Goal: Understand process/instructions: Learn how to perform a task or action

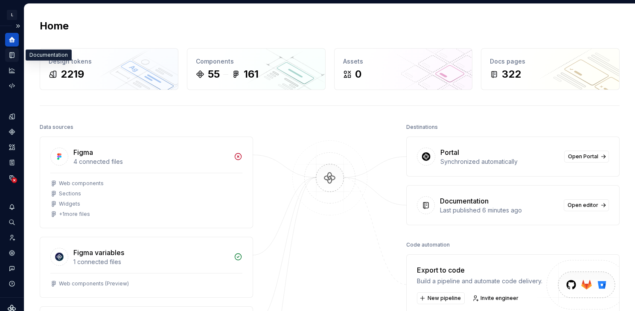
click at [12, 54] on icon "Documentation" at bounding box center [12, 55] width 3 height 5
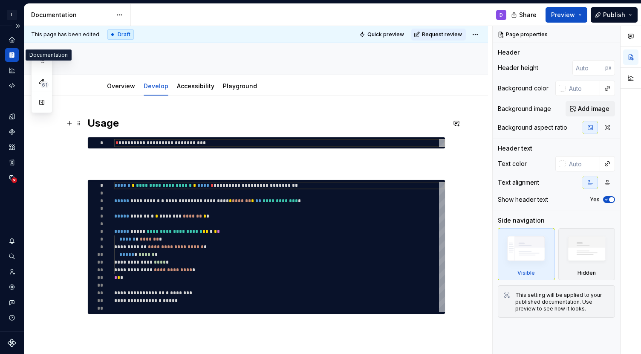
scroll to position [110, 0]
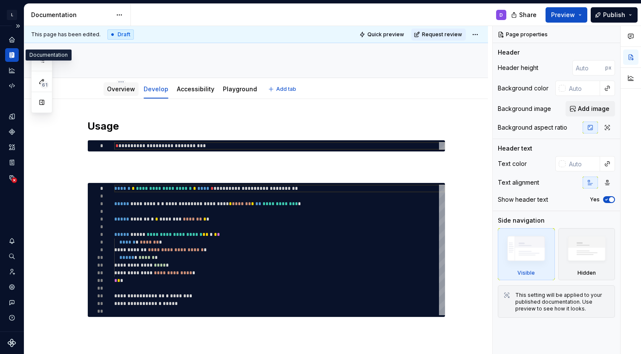
click at [123, 89] on link "Overview" at bounding box center [121, 88] width 28 height 7
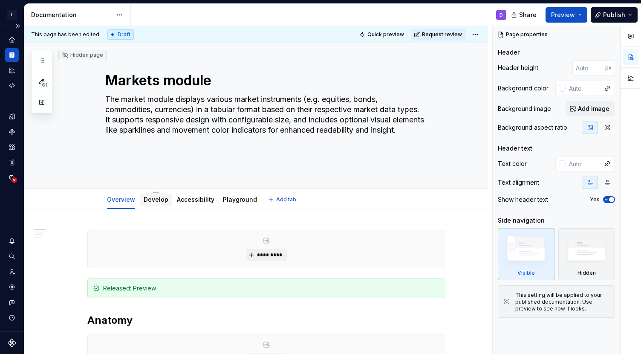
click at [146, 200] on link "Develop" at bounding box center [156, 199] width 25 height 7
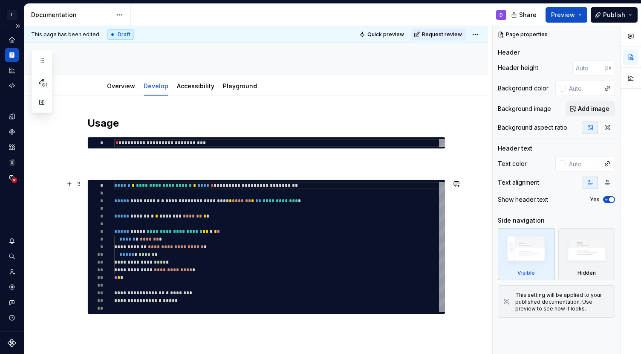
scroll to position [124, 0]
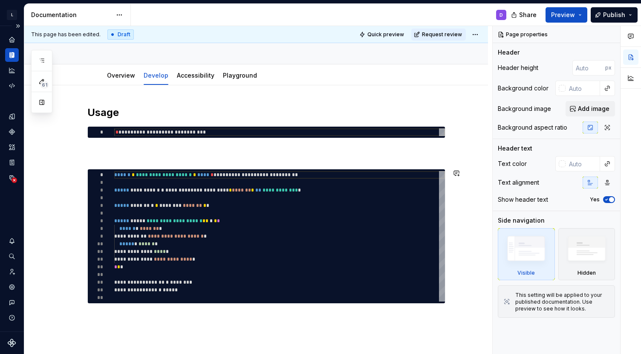
click at [128, 310] on div "**********" at bounding box center [256, 252] width 464 height 335
type textarea "*"
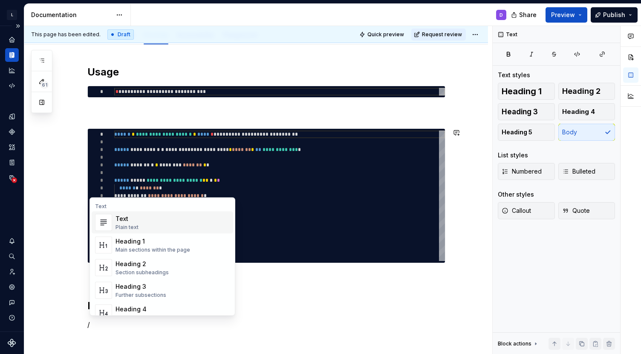
scroll to position [181, 0]
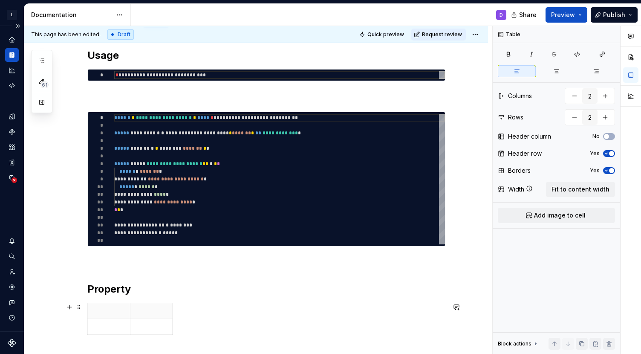
click at [246, 310] on div at bounding box center [266, 320] width 358 height 35
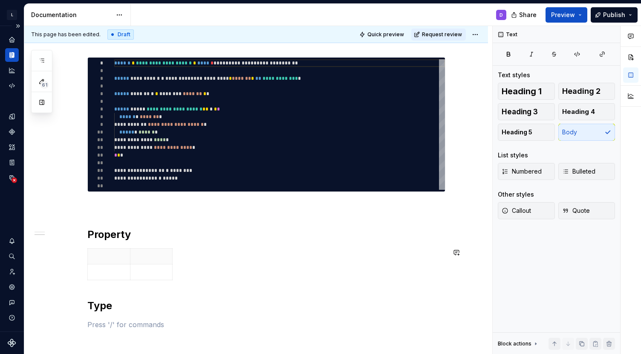
scroll to position [252, 0]
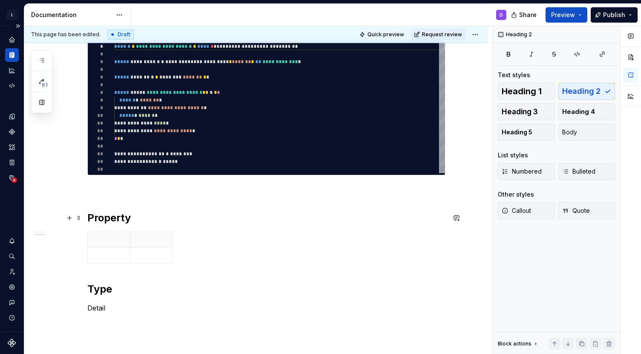
click at [174, 220] on h2 "Property" at bounding box center [266, 218] width 358 height 14
click at [130, 308] on p "Detail" at bounding box center [266, 308] width 358 height 10
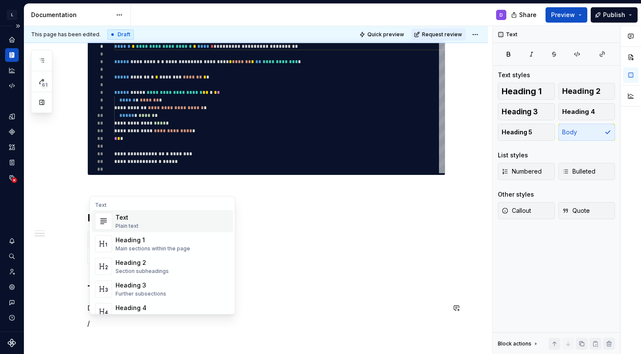
scroll to position [268, 0]
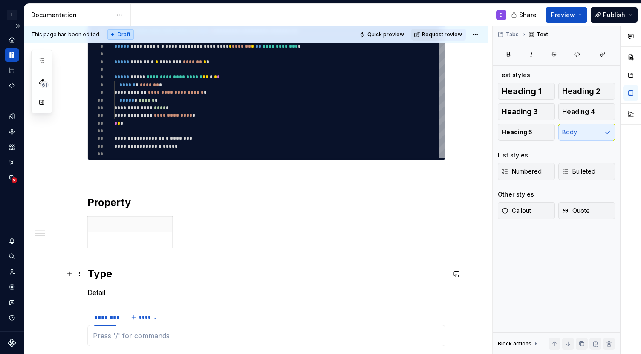
type textarea "*"
click at [108, 310] on div "********" at bounding box center [105, 317] width 22 height 9
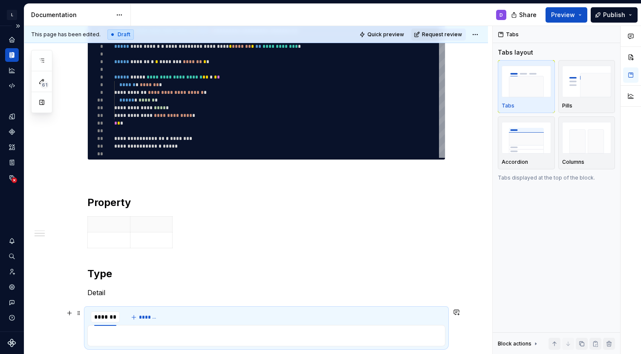
scroll to position [281, 0]
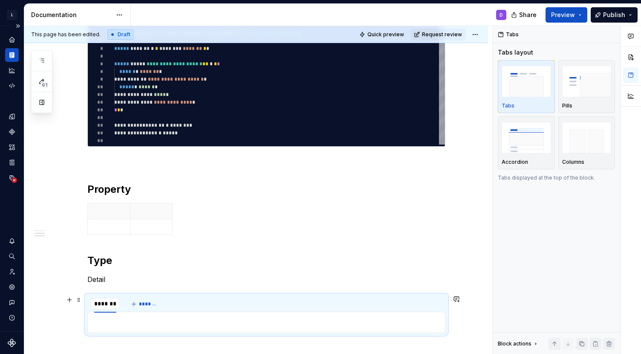
type input "**********"
click at [122, 310] on p at bounding box center [266, 322] width 347 height 10
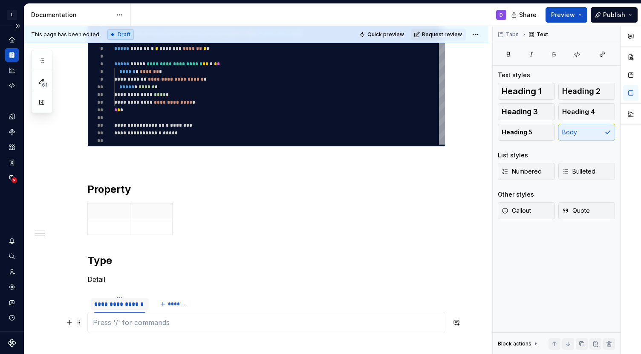
scroll to position [327, 0]
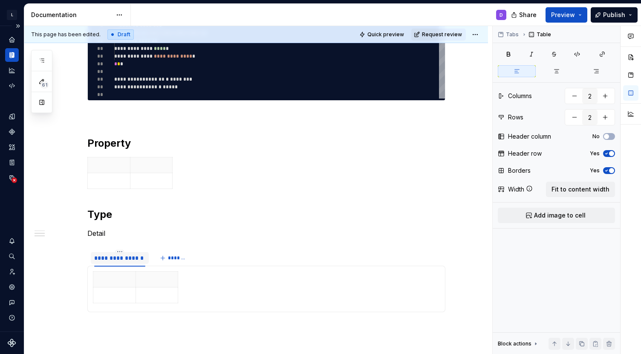
click at [116, 276] on p at bounding box center [115, 279] width 32 height 9
type textarea "*"
click at [182, 286] on icon "button" at bounding box center [180, 287] width 7 height 7
type input "3"
type textarea "*"
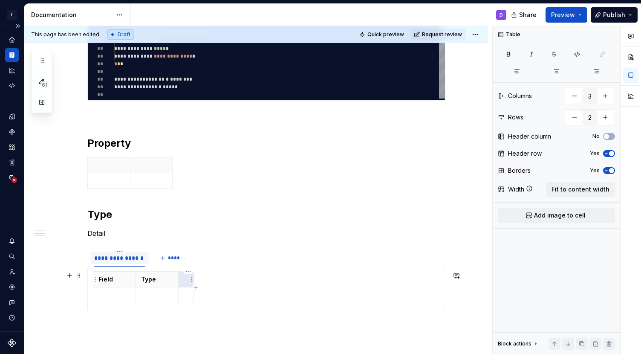
click at [183, 281] on th at bounding box center [186, 280] width 15 height 16
click at [216, 287] on icon "button" at bounding box center [217, 287] width 7 height 7
type input "4"
click at [225, 281] on p at bounding box center [224, 279] width 5 height 9
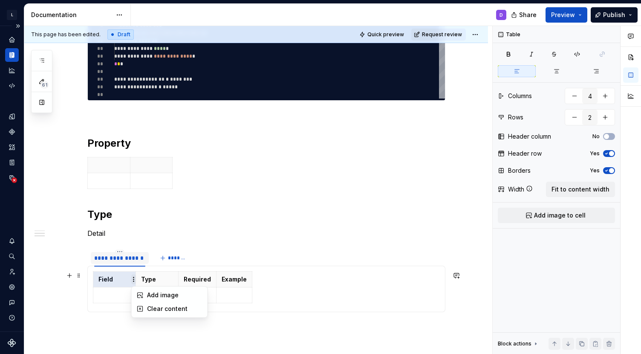
click at [132, 282] on html "L LSEG Workspace Design System D Design system data Documentation D Share Previ…" at bounding box center [320, 177] width 641 height 354
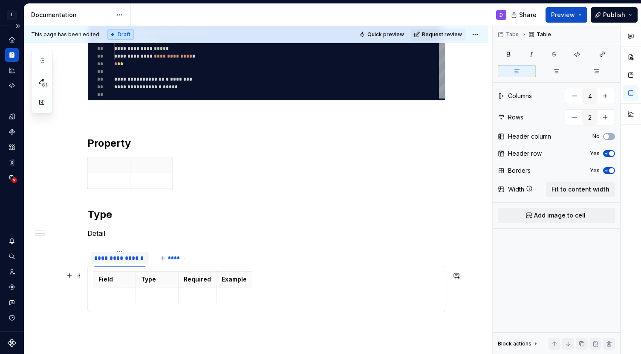
click at [127, 279] on html "L LSEG Workspace Design System D Design system data Documentation D Share Previ…" at bounding box center [320, 177] width 641 height 354
click at [134, 279] on html "L LSEG Workspace Design System D Design system data Documentation D Share Previ…" at bounding box center [320, 177] width 641 height 354
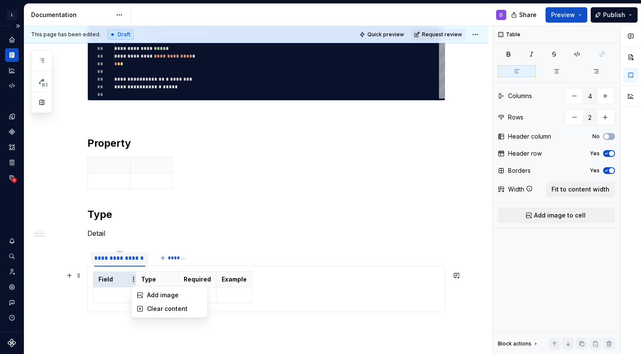
click at [134, 279] on html "L LSEG Workspace Design System D Design system data Documentation D Share Previ…" at bounding box center [320, 177] width 641 height 354
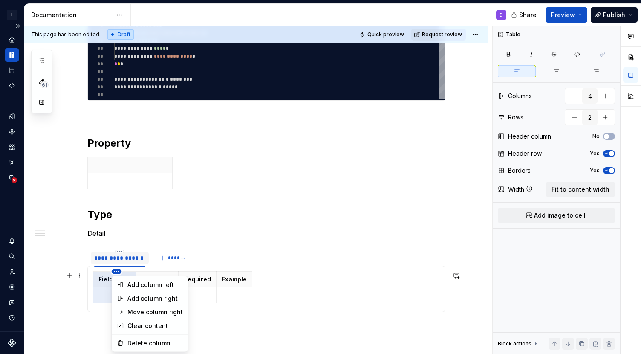
click at [116, 271] on html "L LSEG Workspace Design System D Design system data Documentation D Share Previ…" at bounding box center [320, 177] width 641 height 354
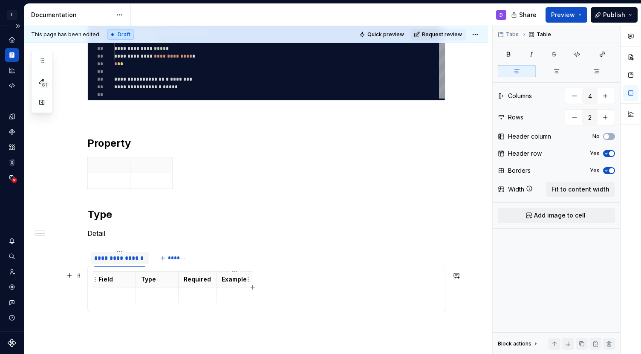
type textarea "*"
click at [214, 278] on html "L LSEG Workspace Design System D Design system data Documentation D Share Previ…" at bounding box center [320, 177] width 641 height 354
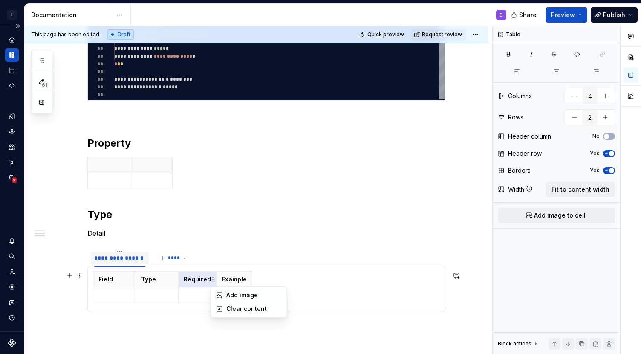
click at [227, 277] on html "L LSEG Workspace Design System D Design system data Documentation D Share Previ…" at bounding box center [320, 177] width 641 height 354
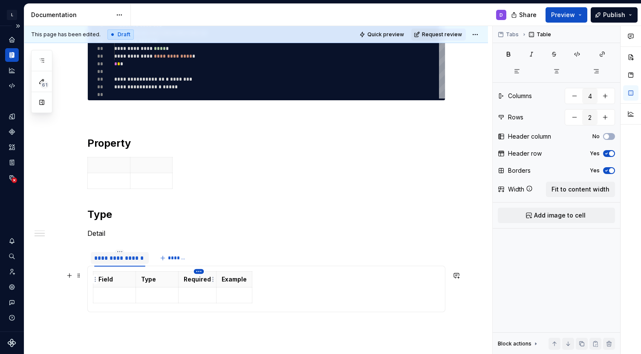
click at [197, 270] on html "L LSEG Workspace Design System D Design system data Documentation D Share Previ…" at bounding box center [320, 177] width 641 height 354
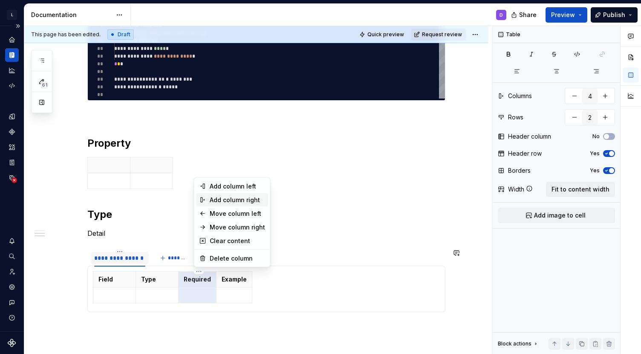
click at [236, 198] on div "Add column right" at bounding box center [237, 200] width 55 height 9
type input "5"
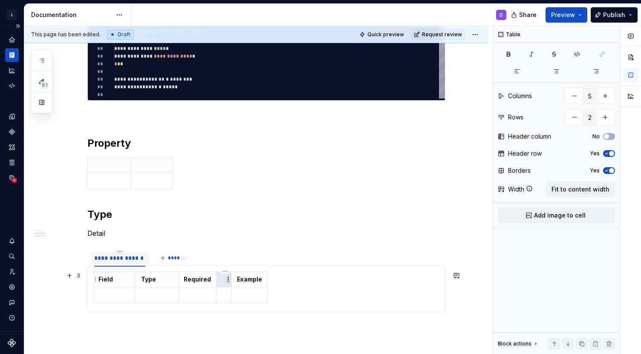
click at [227, 281] on html "L LSEG Workspace Design System D Design system data Documentation D Share Previ…" at bounding box center [320, 177] width 641 height 354
click at [221, 281] on html "L LSEG Workspace Design System D Design system data Documentation D Share Previ…" at bounding box center [320, 177] width 641 height 354
click at [221, 281] on th at bounding box center [224, 280] width 15 height 16
click at [232, 293] on p at bounding box center [239, 295] width 35 height 9
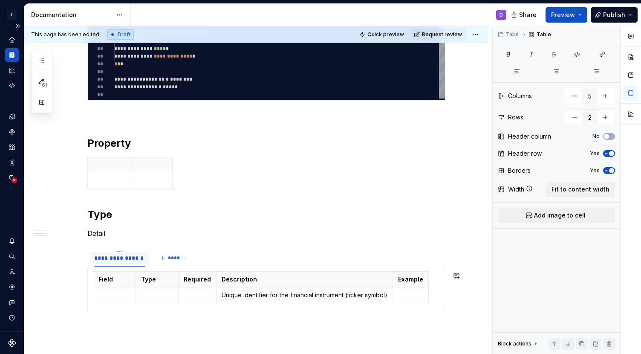
type textarea "*"
click at [265, 296] on p "Unique identifier for the financial instrument (ticker symbol)" at bounding box center [305, 295] width 166 height 9
click at [263, 302] on icon "button" at bounding box center [263, 303] width 4 height 4
click at [251, 307] on p at bounding box center [305, 311] width 166 height 9
click at [262, 310] on icon "button" at bounding box center [263, 319] width 7 height 7
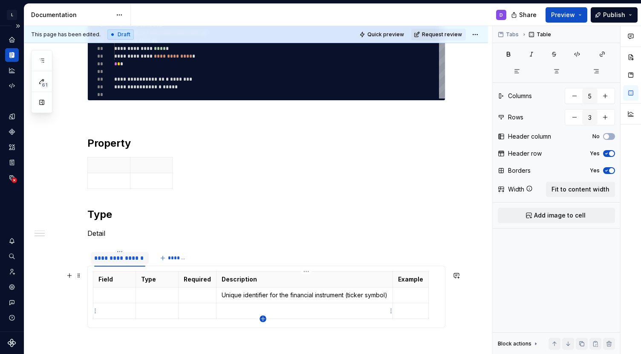
type input "4"
click at [235, 310] on p at bounding box center [305, 326] width 166 height 9
type textarea "*"
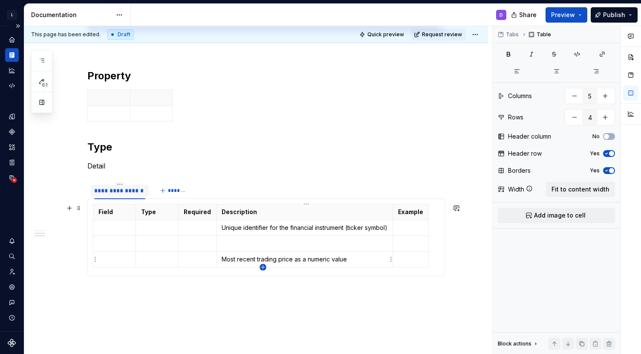
click at [262, 267] on icon "button" at bounding box center [263, 267] width 7 height 7
type input "5"
click at [255, 272] on p at bounding box center [305, 275] width 166 height 9
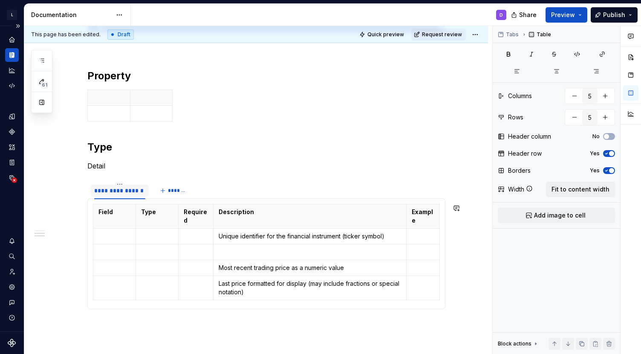
type textarea "*"
click at [261, 301] on div "Field Type Required Description Example Unique identifier for the financial ins…" at bounding box center [266, 254] width 347 height 100
click at [267, 299] on icon "button" at bounding box center [268, 300] width 7 height 7
type input "6"
click at [251, 305] on p at bounding box center [310, 308] width 183 height 9
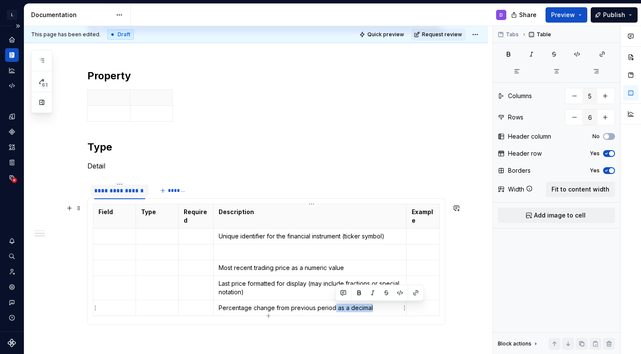
click at [336, 307] on p "Percentage change from previous period as a decimal" at bounding box center [310, 308] width 183 height 9
click at [391, 240] on p "Unique identifier for the financial instrument (ticker symbol)" at bounding box center [310, 236] width 183 height 9
click at [375, 269] on p "Most recent trading price as a numeric value" at bounding box center [310, 268] width 183 height 9
click at [307, 291] on p "Last price formatted for display (may include fractions or special notation)" at bounding box center [310, 287] width 183 height 17
type textarea "*"
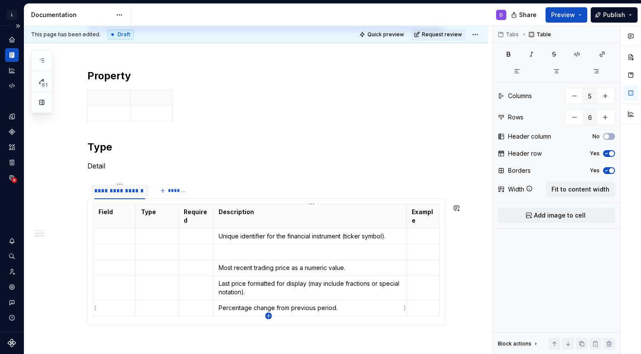
click at [266, 310] on icon "button" at bounding box center [268, 316] width 7 height 7
type input "7"
click at [248, 310] on p at bounding box center [310, 323] width 183 height 9
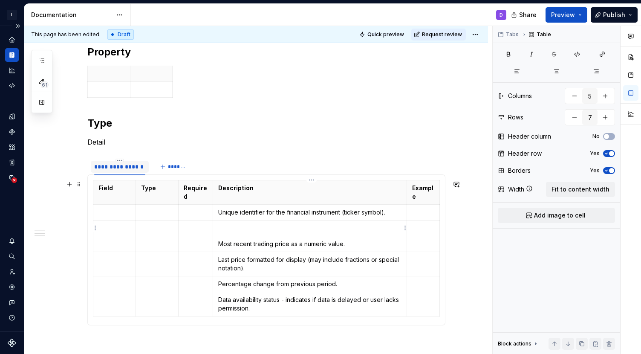
click at [276, 229] on p at bounding box center [309, 228] width 183 height 9
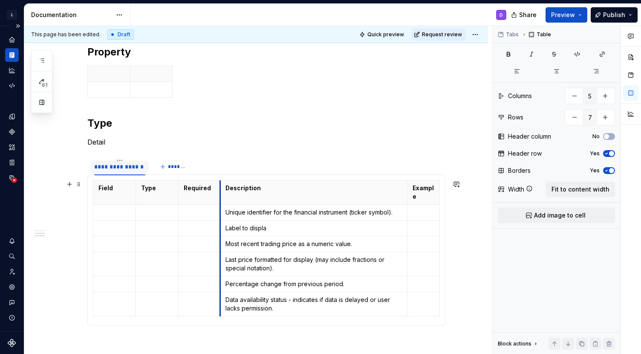
drag, startPoint x: 214, startPoint y: 193, endPoint x: 222, endPoint y: 195, distance: 8.8
click at [222, 195] on th "Description" at bounding box center [313, 192] width 187 height 24
drag, startPoint x: 273, startPoint y: 230, endPoint x: 226, endPoint y: 229, distance: 46.9
click at [226, 229] on td "Label to displa" at bounding box center [313, 228] width 187 height 16
click at [255, 229] on p "Display name of indentifier." at bounding box center [314, 228] width 177 height 9
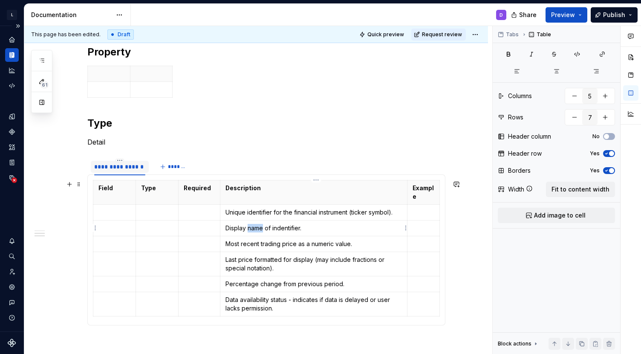
click at [255, 229] on p "Display name of indentifier." at bounding box center [314, 228] width 177 height 9
click at [353, 228] on p "Display name for short description of indentifier." at bounding box center [314, 228] width 177 height 9
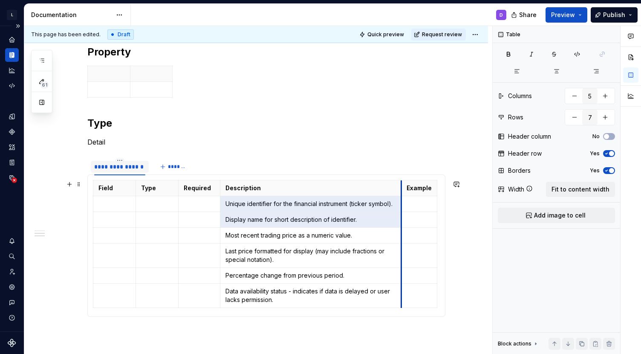
drag, startPoint x: 409, startPoint y: 197, endPoint x: 402, endPoint y: 197, distance: 6.4
click at [120, 205] on p at bounding box center [115, 204] width 32 height 9
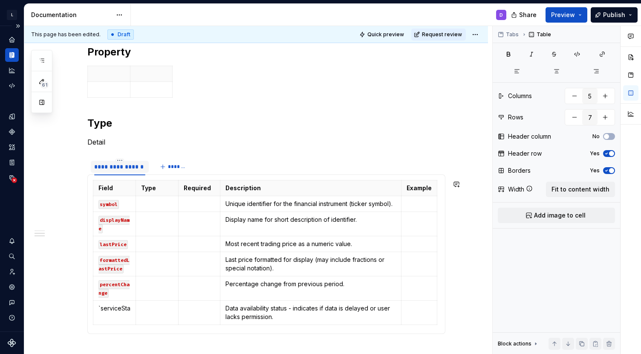
scroll to position [427, 0]
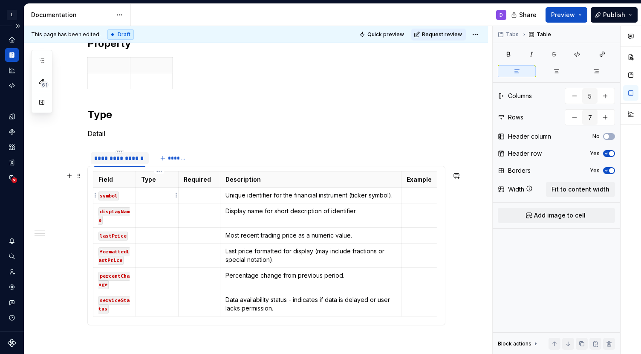
click at [168, 199] on p at bounding box center [157, 195] width 32 height 9
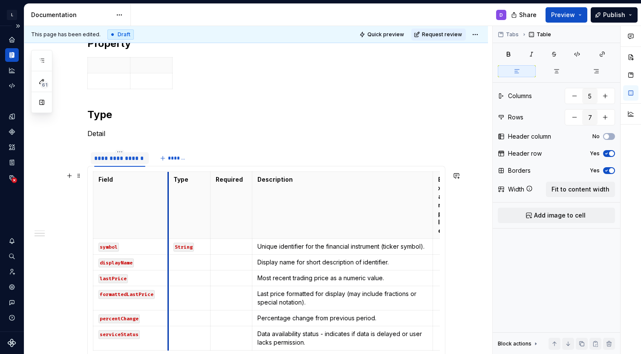
drag, startPoint x: 138, startPoint y: 179, endPoint x: 170, endPoint y: 183, distance: 32.6
click at [170, 183] on th "Type" at bounding box center [189, 205] width 43 height 67
click at [613, 35] on button "button" at bounding box center [612, 35] width 12 height 12
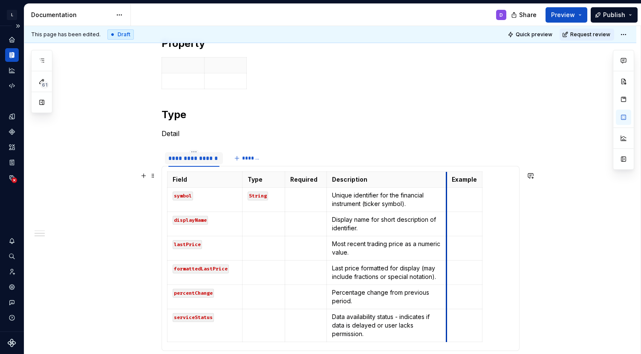
drag, startPoint x: 509, startPoint y: 179, endPoint x: 447, endPoint y: 181, distance: 61.4
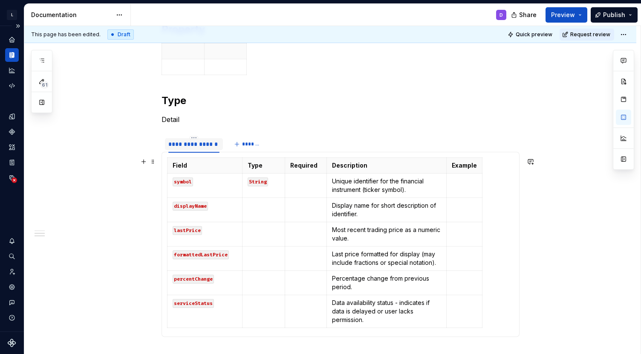
scroll to position [449, 0]
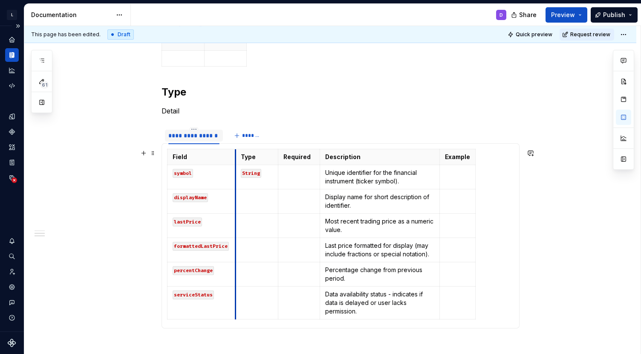
drag, startPoint x: 244, startPoint y: 160, endPoint x: 238, endPoint y: 160, distance: 6.8
click at [238, 160] on th "Type" at bounding box center [257, 157] width 43 height 16
click at [259, 199] on p at bounding box center [257, 197] width 32 height 9
click at [254, 298] on td at bounding box center [257, 303] width 43 height 33
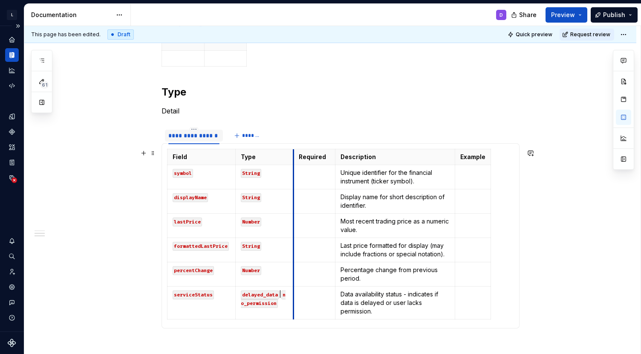
drag, startPoint x: 281, startPoint y: 157, endPoint x: 296, endPoint y: 159, distance: 15.6
click at [296, 159] on th "Required" at bounding box center [315, 157] width 42 height 16
click at [314, 176] on p at bounding box center [314, 172] width 31 height 9
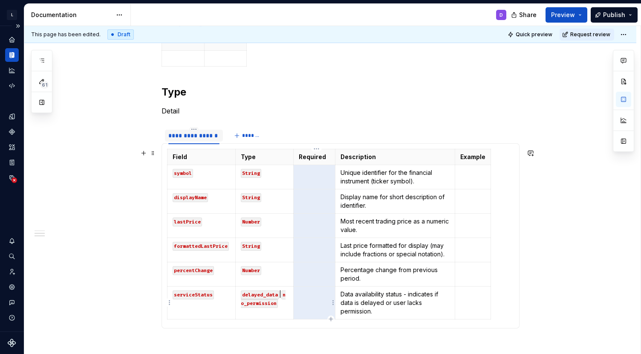
drag, startPoint x: 314, startPoint y: 176, endPoint x: 322, endPoint y: 302, distance: 126.4
click at [322, 302] on tbody "Field Type Required Description Example symbol String Unique identifier for the…" at bounding box center [330, 234] width 324 height 170
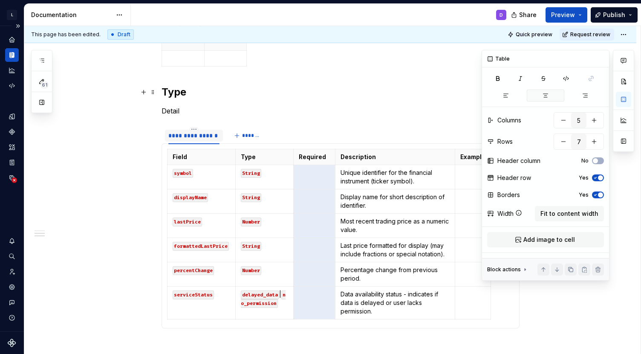
click at [542, 96] on icon "button" at bounding box center [545, 95] width 7 height 7
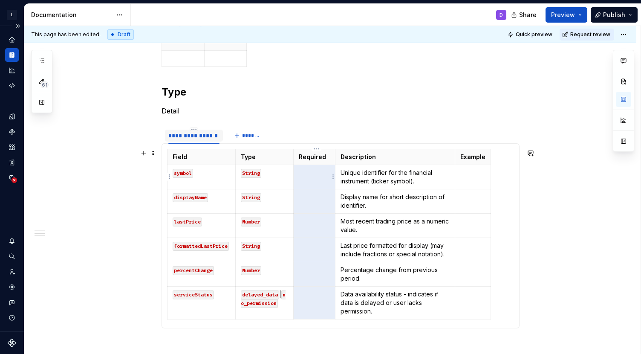
click at [321, 174] on p at bounding box center [314, 172] width 31 height 9
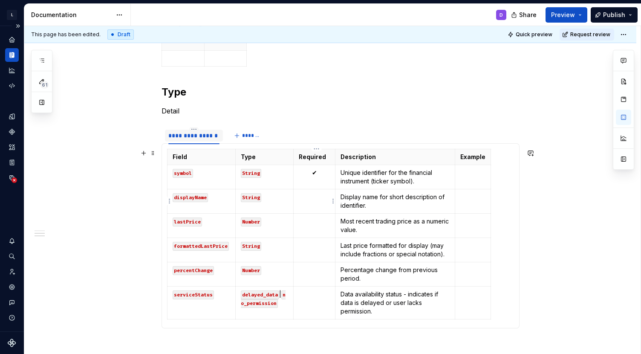
click at [316, 198] on p at bounding box center [314, 197] width 31 height 9
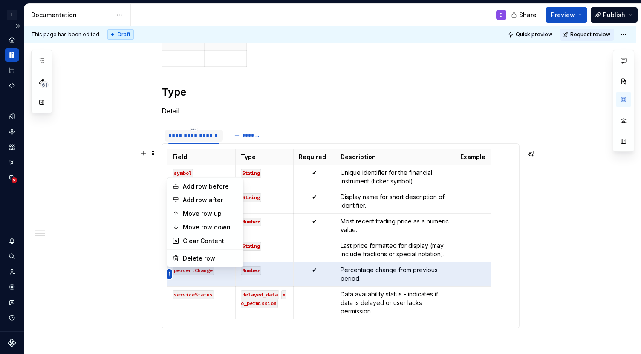
click at [168, 248] on body "L LSEG Workspace Design System D Design system data Documentation D Share Previ…" at bounding box center [320, 177] width 641 height 354
click at [194, 212] on div "Move row up" at bounding box center [210, 213] width 55 height 9
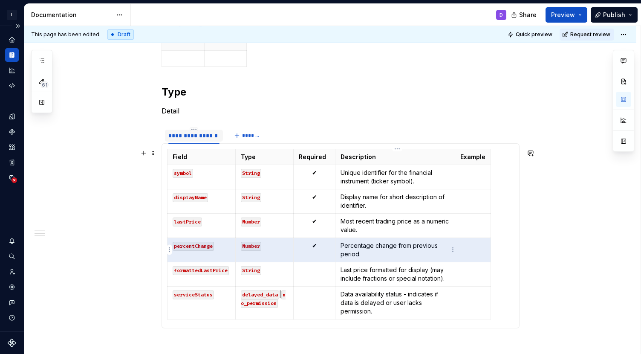
click at [422, 242] on p "Percentage change from previous period." at bounding box center [395, 249] width 109 height 17
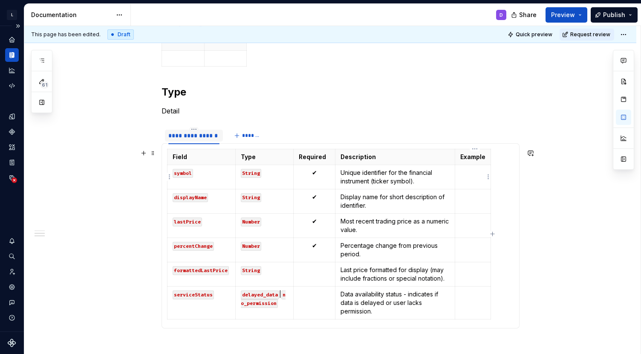
click at [467, 174] on p at bounding box center [473, 172] width 25 height 9
click at [471, 194] on p at bounding box center [473, 197] width 25 height 9
click at [468, 273] on p at bounding box center [477, 270] width 32 height 9
drag, startPoint x: 465, startPoint y: 223, endPoint x: 484, endPoint y: 222, distance: 19.6
click at [484, 222] on code "Nikkei 225" at bounding box center [477, 221] width 32 height 9
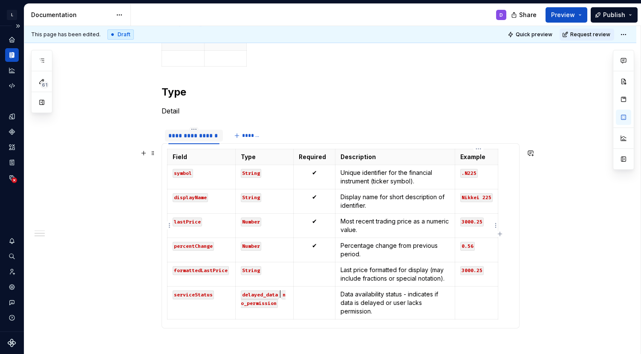
click at [467, 219] on code "3000.25" at bounding box center [472, 221] width 23 height 9
click at [465, 221] on code "3000.25" at bounding box center [472, 221] width 23 height 9
click at [465, 272] on code "3000.25" at bounding box center [472, 270] width 23 height 9
drag, startPoint x: 487, startPoint y: 271, endPoint x: 464, endPoint y: 270, distance: 23.0
click at [464, 270] on code "44768.12" at bounding box center [474, 270] width 26 height 9
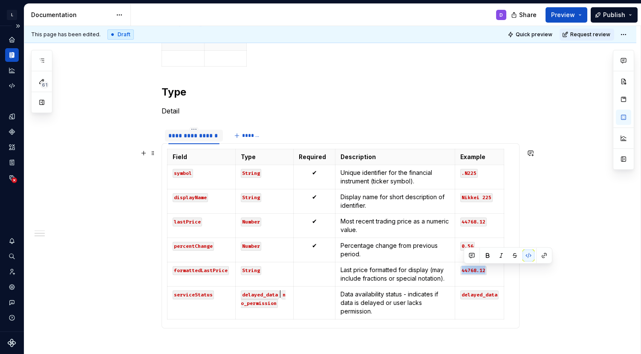
click at [104, 218] on div "**********" at bounding box center [330, 106] width 612 height 692
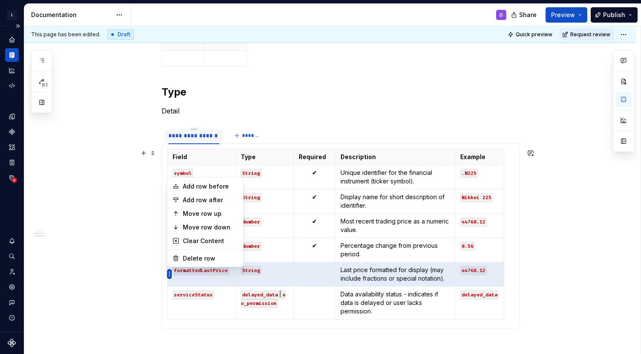
click at [168, 272] on html "L LSEG Workspace Design System D Design system data Documentation D Share Previ…" at bounding box center [320, 177] width 641 height 354
click at [193, 258] on div "Delete row" at bounding box center [210, 258] width 55 height 9
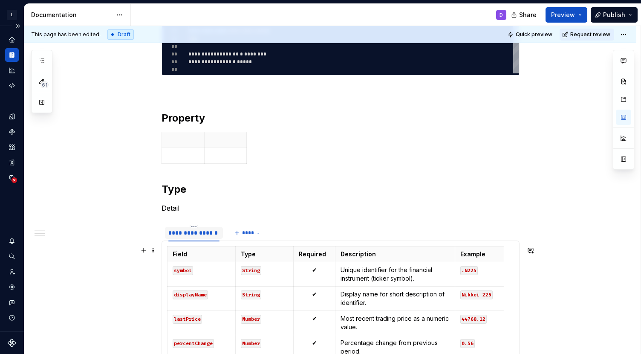
scroll to position [366, 0]
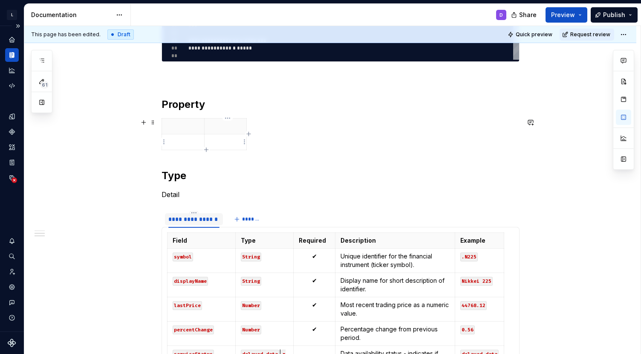
click at [233, 139] on p at bounding box center [226, 142] width 32 height 9
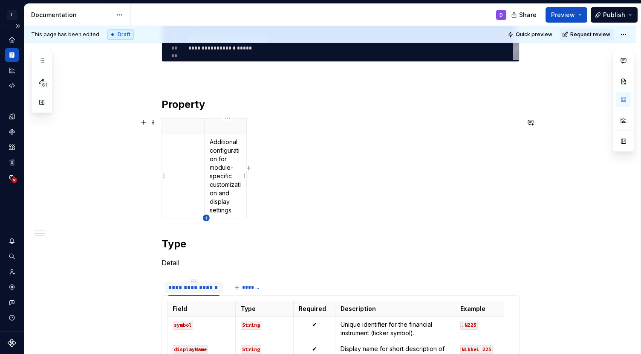
click at [207, 220] on icon "button" at bounding box center [206, 217] width 7 height 7
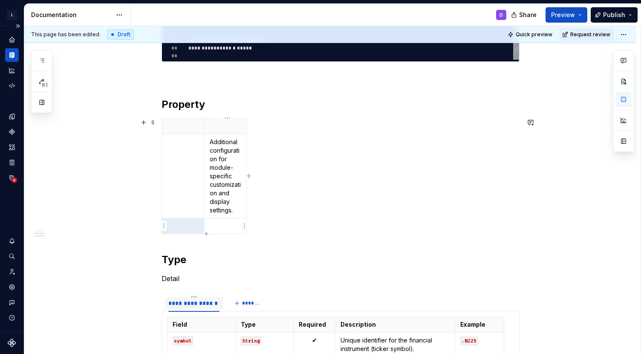
click at [224, 229] on p at bounding box center [226, 226] width 32 height 9
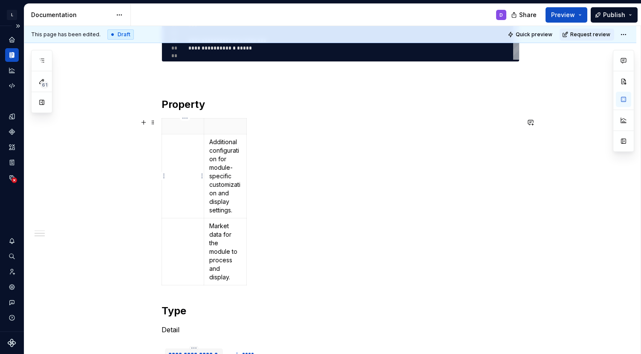
click at [181, 135] on td at bounding box center [183, 176] width 42 height 84
click at [185, 127] on p at bounding box center [183, 126] width 32 height 9
click at [221, 124] on p at bounding box center [226, 126] width 32 height 9
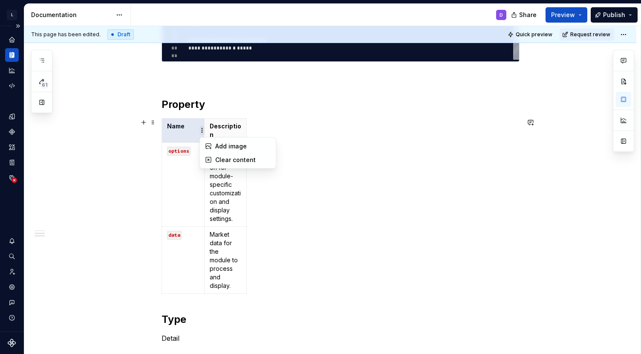
click at [201, 130] on html "L LSEG Workspace Design System D Design system data Documentation D Share Previ…" at bounding box center [320, 177] width 641 height 354
click at [180, 116] on html "L LSEG Workspace Design System D Design system data Documentation D Share Previ…" at bounding box center [320, 177] width 641 height 354
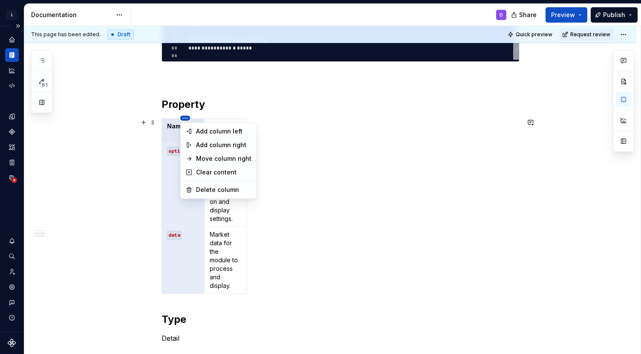
click at [187, 118] on html "L LSEG Workspace Design System D Design system data Documentation D Share Previ…" at bounding box center [320, 177] width 641 height 354
click at [215, 143] on div "Add column right" at bounding box center [223, 145] width 55 height 9
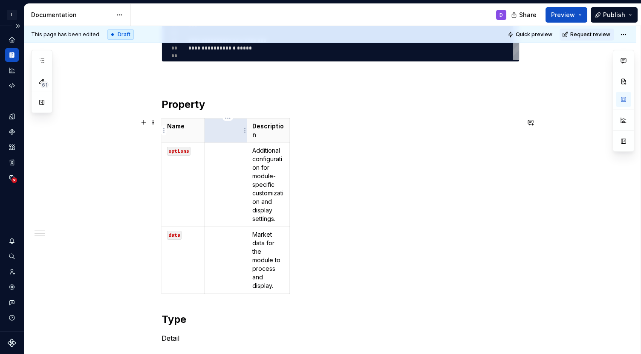
click at [232, 134] on th at bounding box center [226, 131] width 43 height 24
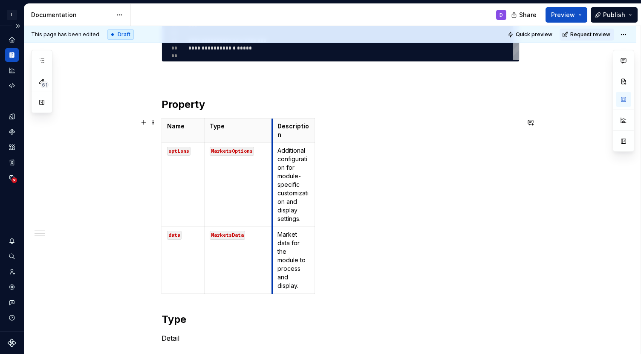
drag, startPoint x: 249, startPoint y: 124, endPoint x: 275, endPoint y: 129, distance: 26.0
click at [275, 129] on th "Description" at bounding box center [293, 131] width 43 height 24
click at [296, 132] on p "Description" at bounding box center [294, 130] width 32 height 17
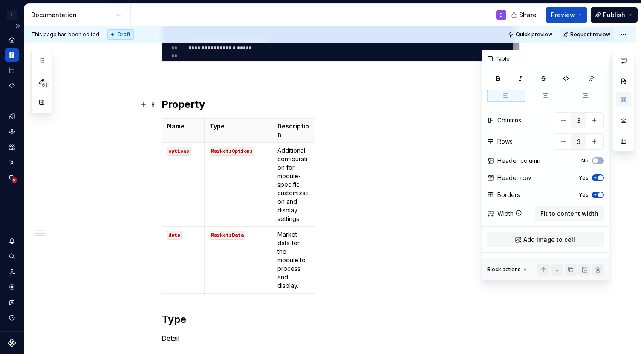
click at [623, 102] on button "button" at bounding box center [623, 99] width 15 height 15
click at [573, 213] on span "Fit to content width" at bounding box center [570, 213] width 58 height 9
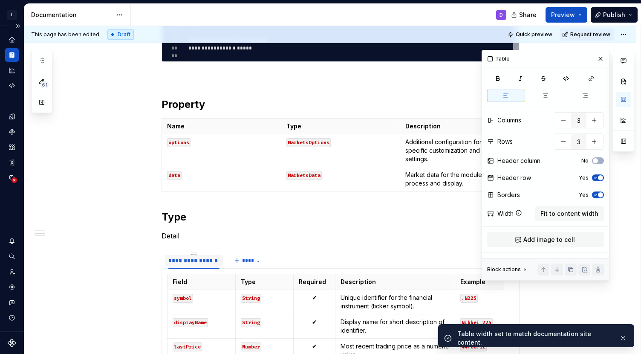
click at [351, 196] on div "**********" at bounding box center [341, 150] width 358 height 572
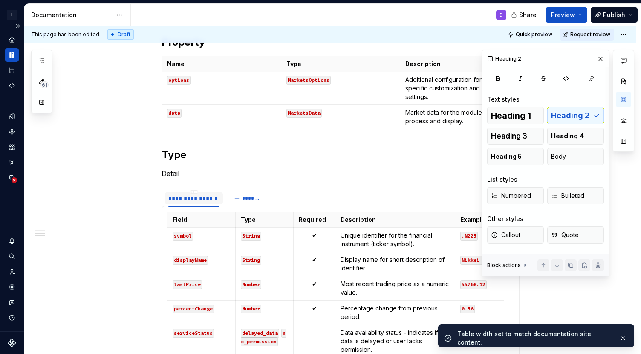
scroll to position [429, 0]
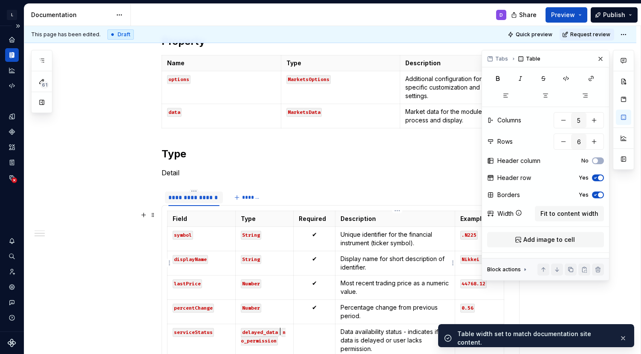
click at [352, 252] on td "Display name for short description of identifier." at bounding box center [396, 263] width 120 height 24
click at [365, 148] on h2 "Type" at bounding box center [341, 154] width 358 height 14
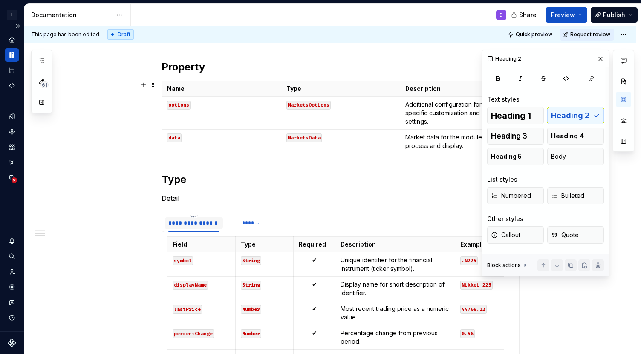
scroll to position [403, 0]
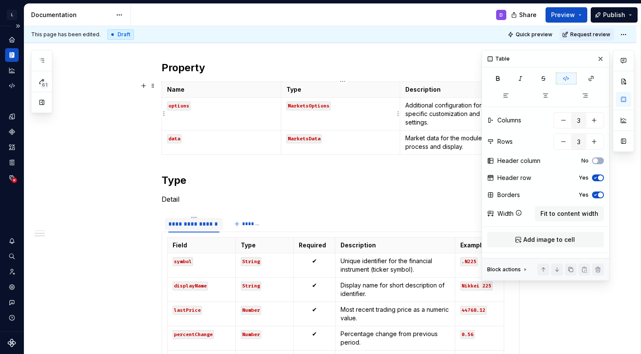
click at [373, 108] on p "MarketsOptions" at bounding box center [341, 105] width 109 height 9
click at [599, 55] on button "button" at bounding box center [601, 59] width 12 height 12
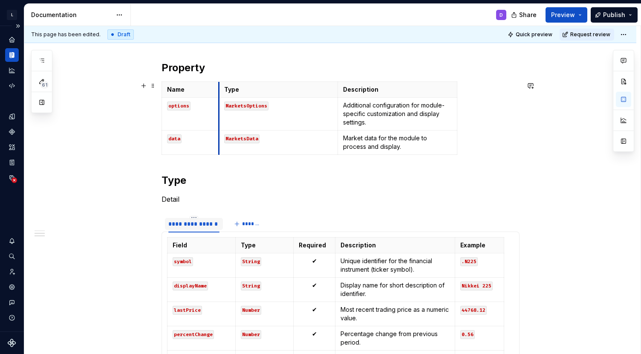
drag, startPoint x: 283, startPoint y: 90, endPoint x: 220, endPoint y: 92, distance: 62.3
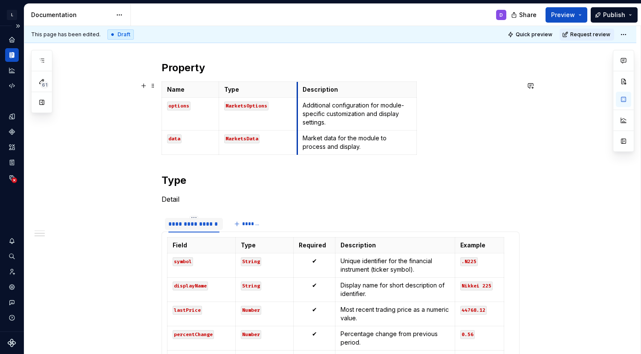
drag, startPoint x: 341, startPoint y: 93, endPoint x: 300, endPoint y: 93, distance: 40.5
click at [300, 93] on th "Description" at bounding box center [357, 90] width 119 height 16
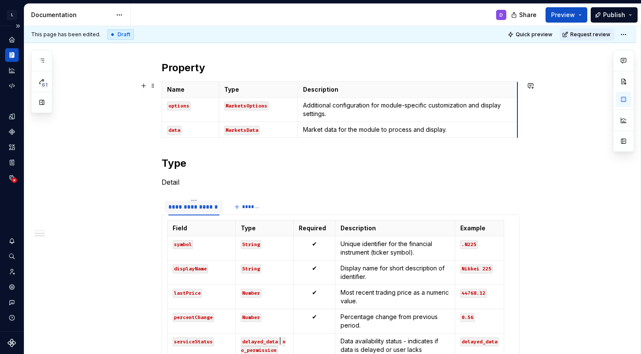
drag, startPoint x: 419, startPoint y: 89, endPoint x: 520, endPoint y: 107, distance: 102.8
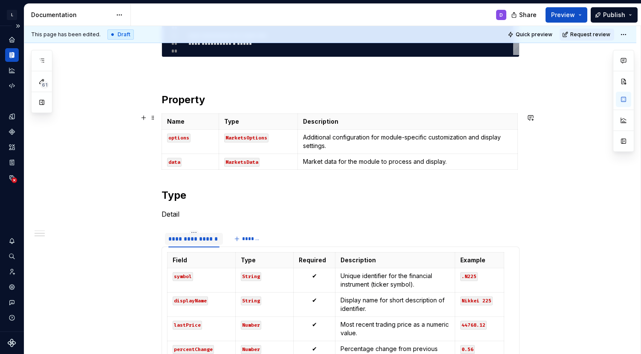
scroll to position [370, 0]
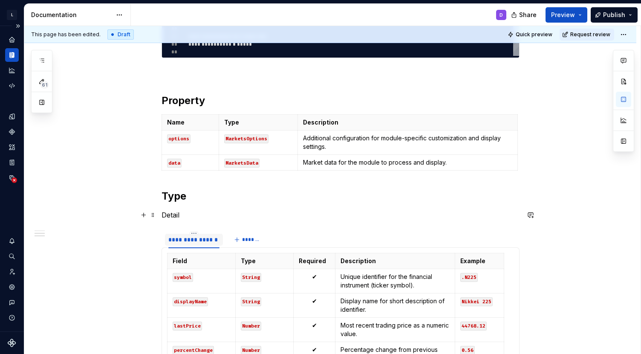
click at [211, 219] on p "Detail" at bounding box center [341, 215] width 358 height 10
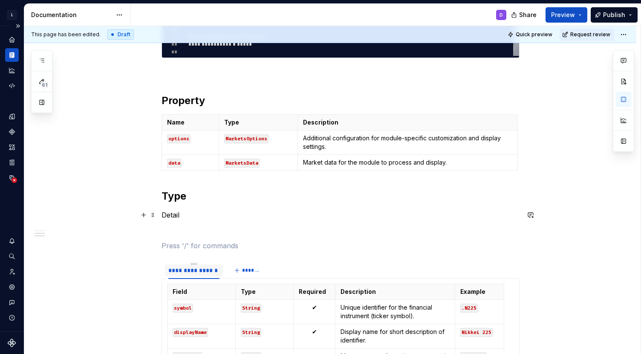
click at [178, 218] on p "Detail" at bounding box center [341, 215] width 358 height 10
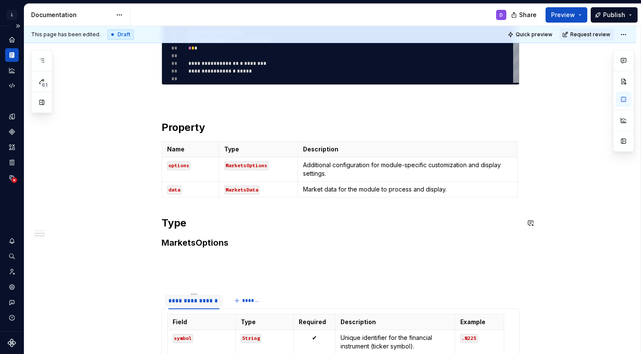
scroll to position [339, 0]
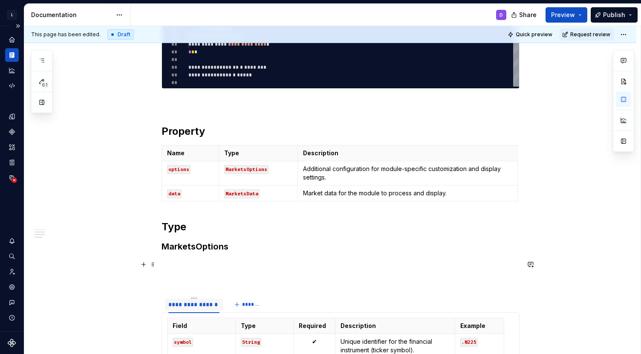
click at [249, 272] on div "**********" at bounding box center [341, 185] width 358 height 589
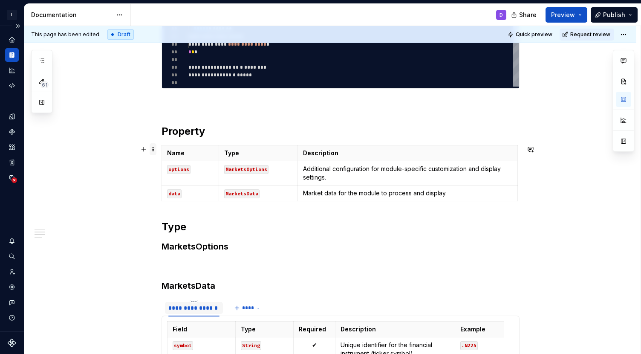
click at [154, 150] on span at bounding box center [153, 149] width 7 height 12
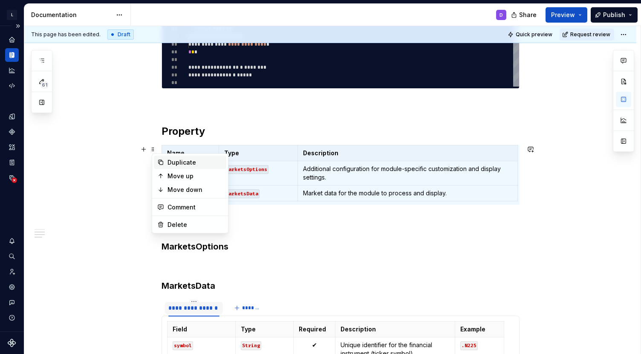
click at [187, 162] on div "Duplicate" at bounding box center [195, 162] width 55 height 9
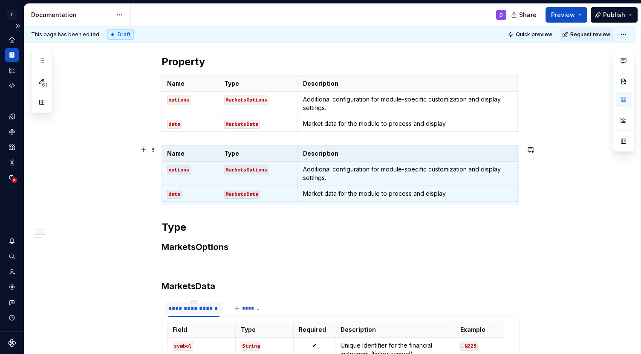
scroll to position [412, 0]
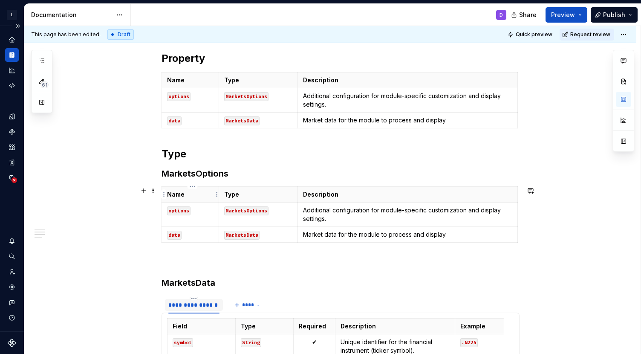
click at [180, 193] on p "Name" at bounding box center [190, 194] width 46 height 9
click at [229, 196] on p "Type" at bounding box center [258, 194] width 68 height 9
click at [180, 209] on code "options" at bounding box center [178, 210] width 23 height 9
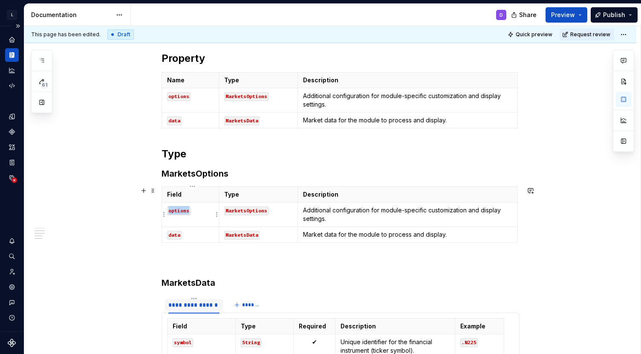
click at [180, 209] on code "options" at bounding box center [178, 210] width 23 height 9
click at [244, 209] on code "MarketsOptions" at bounding box center [246, 210] width 44 height 9
click at [278, 213] on p "MarketsOptions" at bounding box center [258, 210] width 68 height 9
drag, startPoint x: 277, startPoint y: 211, endPoint x: 230, endPoint y: 208, distance: 47.0
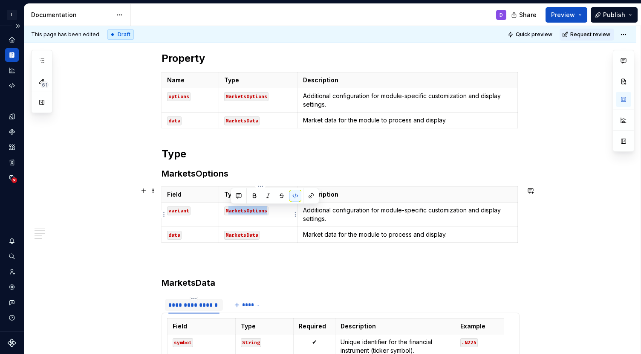
click at [230, 208] on p "MarketsOptions" at bounding box center [258, 210] width 68 height 9
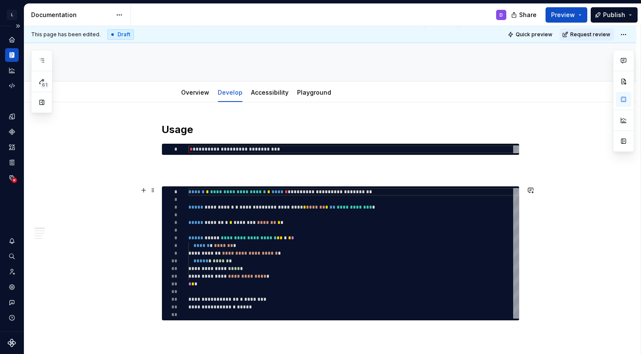
scroll to position [107, 0]
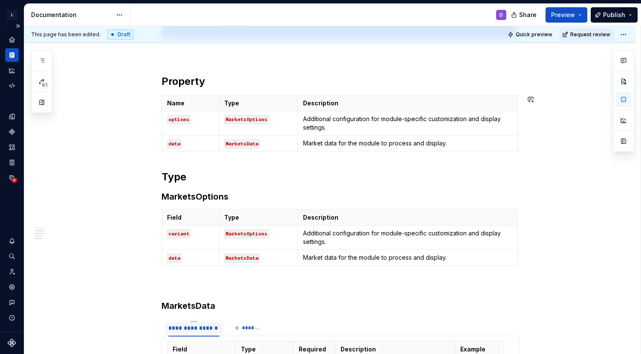
scroll to position [387, 0]
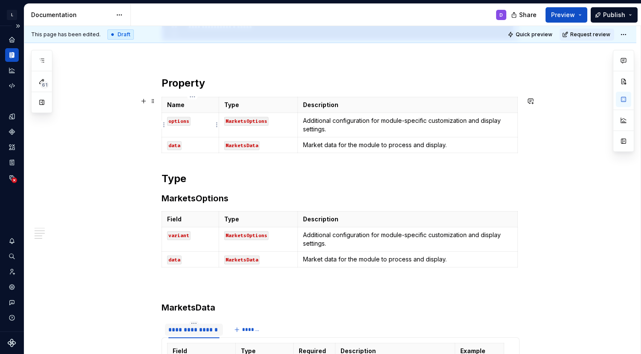
click at [182, 124] on code "options" at bounding box center [178, 121] width 23 height 9
click at [237, 121] on code "MarketsOptions" at bounding box center [246, 121] width 44 height 9
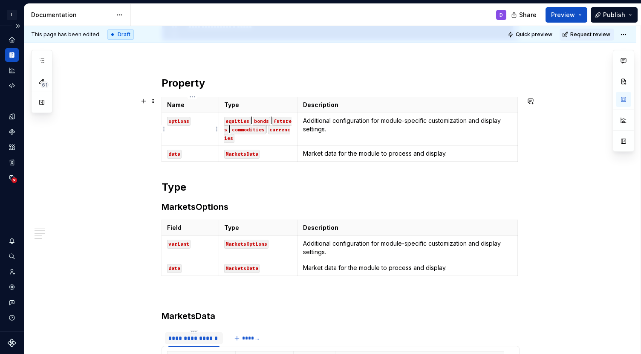
click at [183, 120] on code "options" at bounding box center [178, 121] width 23 height 9
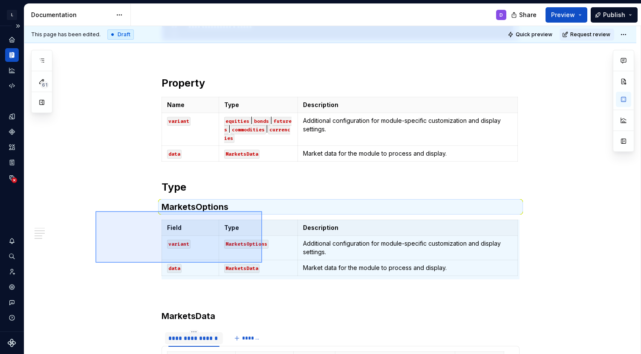
drag, startPoint x: 96, startPoint y: 211, endPoint x: 262, endPoint y: 263, distance: 174.5
click at [262, 263] on div "**********" at bounding box center [332, 190] width 617 height 328
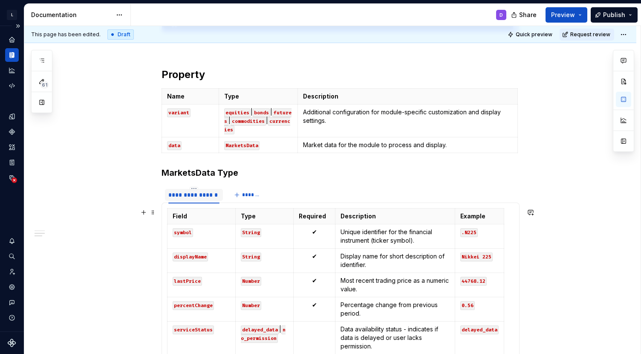
scroll to position [379, 0]
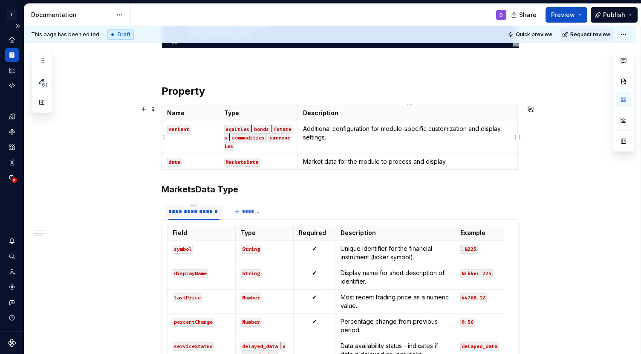
click at [332, 142] on td "Additional configuration for module-specific customization and display settings." at bounding box center [408, 137] width 220 height 33
drag, startPoint x: 340, startPoint y: 136, endPoint x: 306, endPoint y: 127, distance: 35.4
click at [306, 127] on p "determines which columns are shown, tailored for each specific market type." at bounding box center [407, 133] width 209 height 17
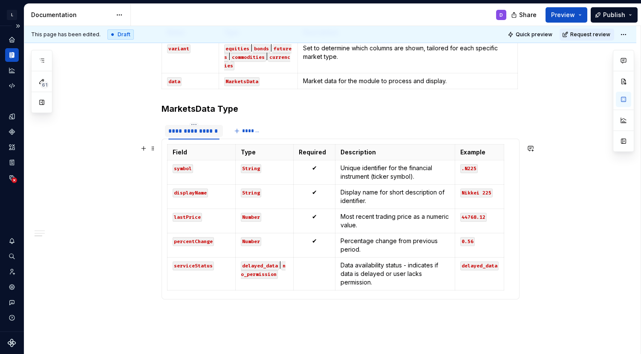
scroll to position [258, 0]
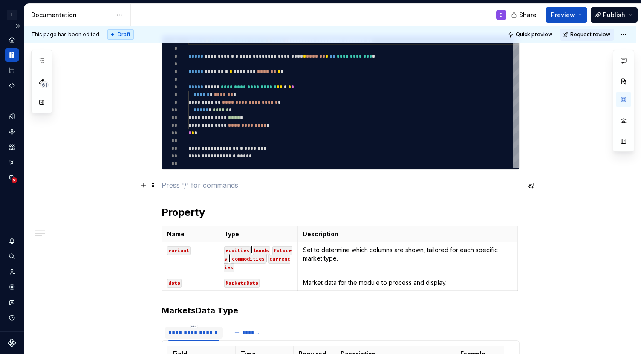
click at [177, 184] on p at bounding box center [341, 185] width 358 height 10
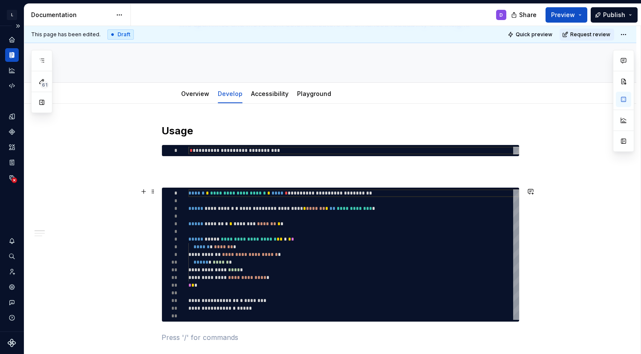
scroll to position [105, 0]
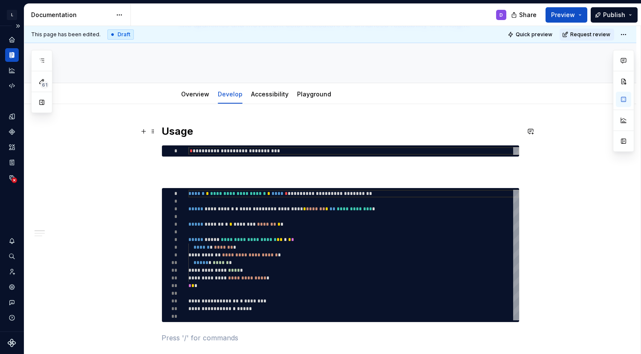
click at [212, 130] on h2 "Usage" at bounding box center [341, 132] width 358 height 14
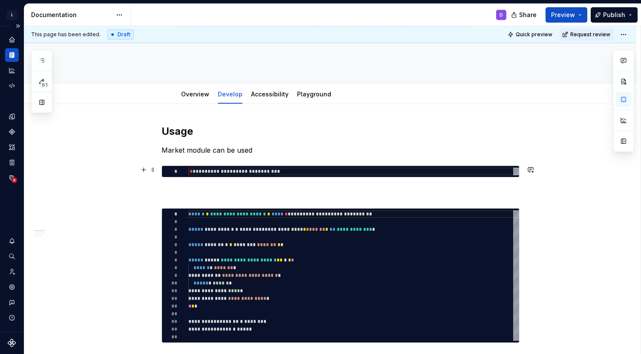
type textarea "*"
type textarea "**********"
click at [194, 169] on div "* **** * ********* * ******* * ******* *" at bounding box center [353, 172] width 331 height 8
type textarea "*"
type textarea "**********"
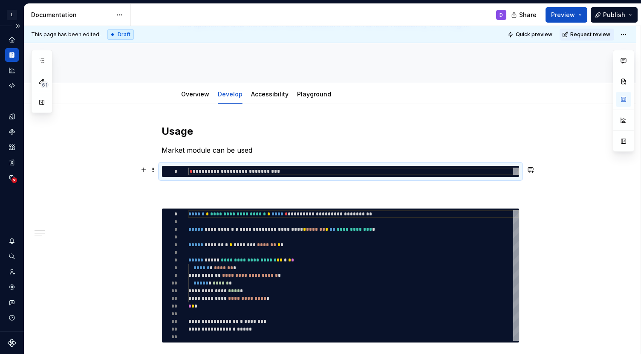
type textarea "*"
type textarea "**********"
type textarea "*"
type textarea "**********"
type textarea "*"
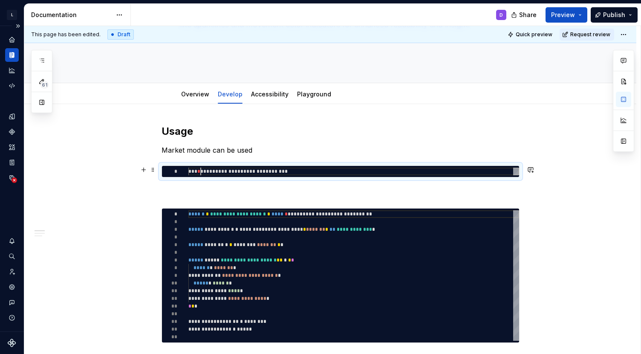
type textarea "**********"
type textarea "*"
type textarea "**********"
type textarea "*"
type textarea "**********"
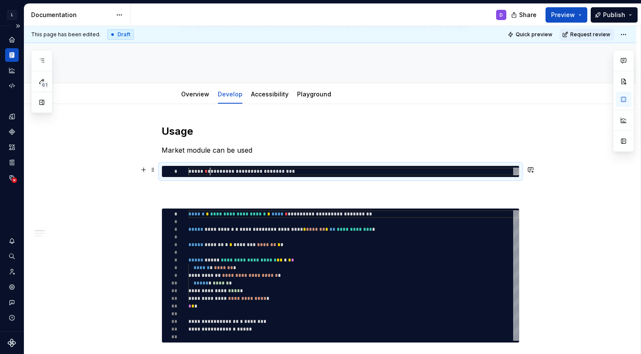
type textarea "*"
type textarea "**********"
type textarea "*"
type textarea "**********"
type textarea "*"
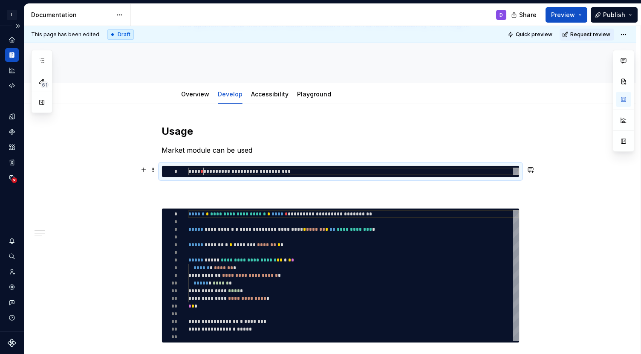
type textarea "**********"
type textarea "*"
type textarea "**********"
type textarea "*"
type textarea "**********"
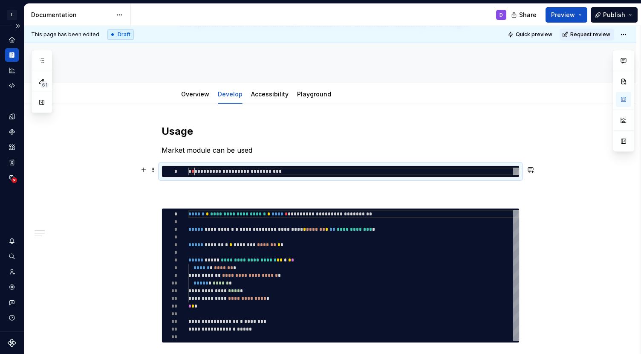
type textarea "*"
type textarea "**********"
type textarea "*"
type textarea "**********"
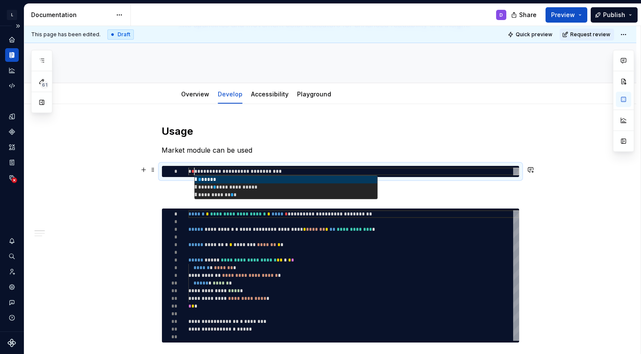
type textarea "*"
type textarea "**********"
type textarea "*"
type textarea "**********"
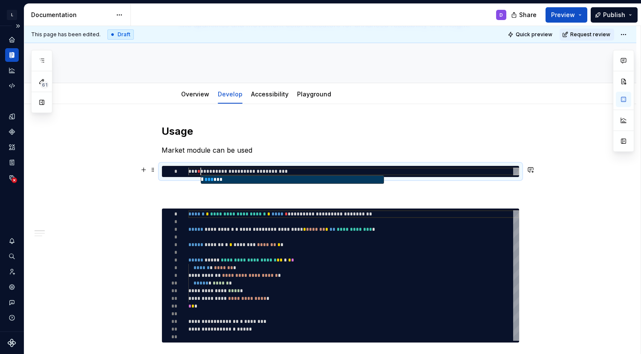
type textarea "*"
type textarea "**********"
type textarea "*"
type textarea "**********"
type textarea "*"
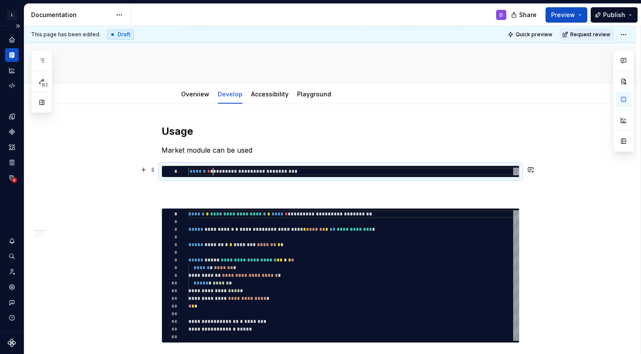
scroll to position [0, 25]
type textarea "**********"
click at [265, 153] on p "Market module can be used" at bounding box center [341, 150] width 358 height 10
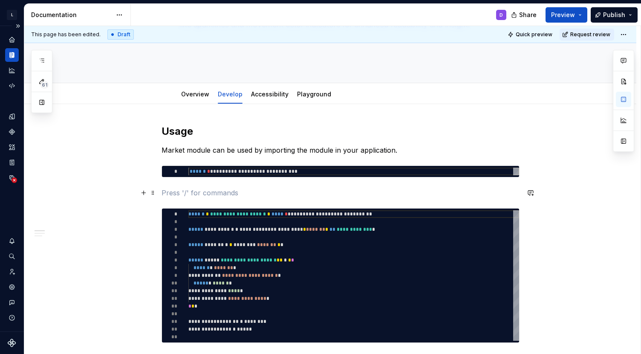
click at [180, 194] on p at bounding box center [341, 193] width 358 height 10
type textarea "*"
type textarea "**********"
click at [236, 310] on div "**********" at bounding box center [353, 275] width 331 height 130
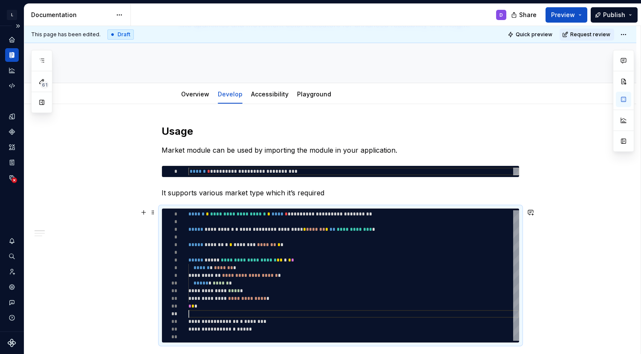
click at [236, 310] on div "**********" at bounding box center [353, 275] width 331 height 130
type textarea "*"
type textarea "**********"
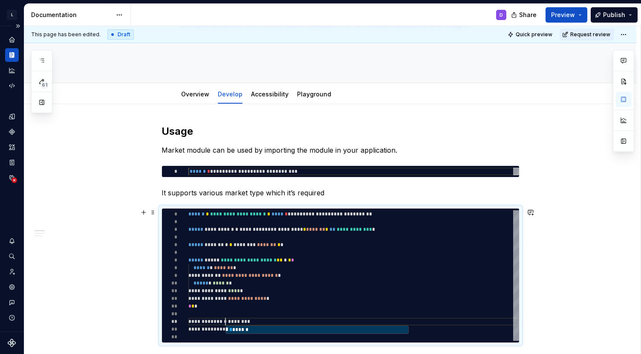
scroll to position [118, 0]
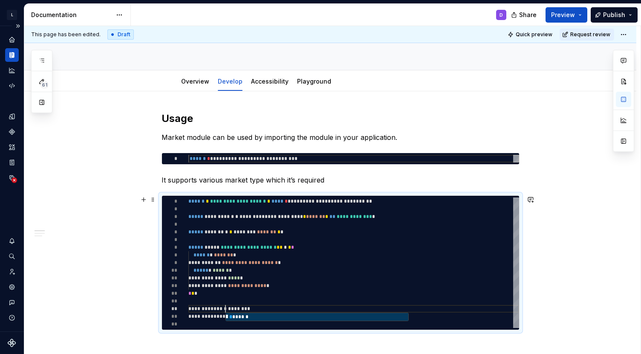
type textarea "*"
type textarea "**********"
type textarea "*"
type textarea "**********"
type textarea "*"
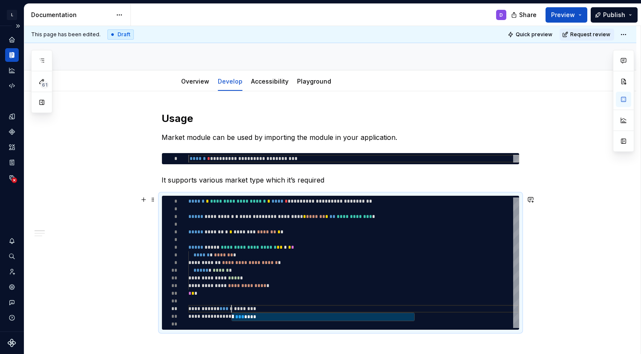
type textarea "**********"
type textarea "*"
type textarea "**********"
type textarea "*"
type textarea "**********"
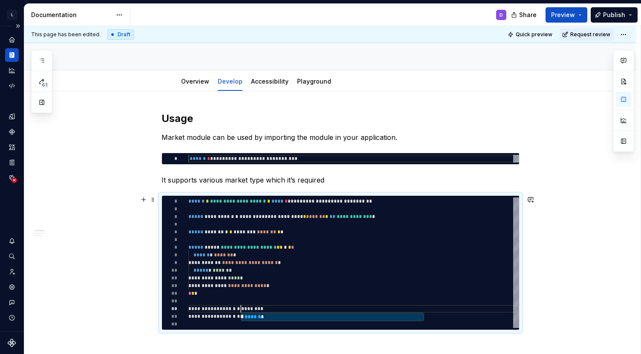
scroll to position [31, 55]
type textarea "*"
type textarea "**********"
click at [264, 309] on div "**********" at bounding box center [353, 262] width 331 height 130
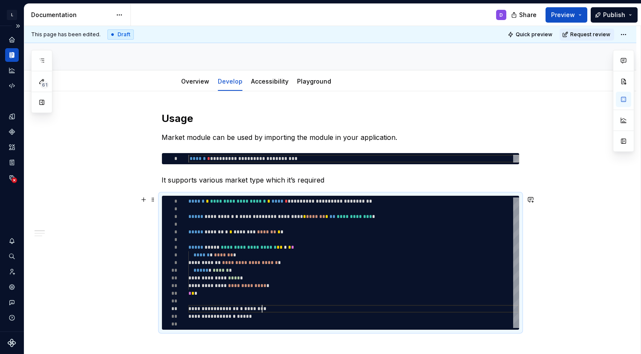
click at [264, 309] on div "**********" at bounding box center [353, 262] width 331 height 130
type textarea "*"
type textarea "**********"
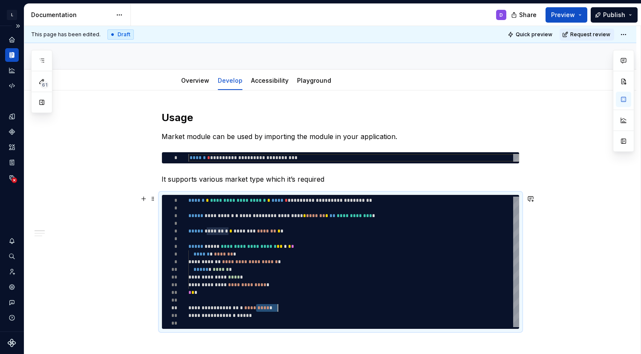
type textarea "*"
type textarea "**********"
type textarea "*"
type textarea "**********"
type textarea "*"
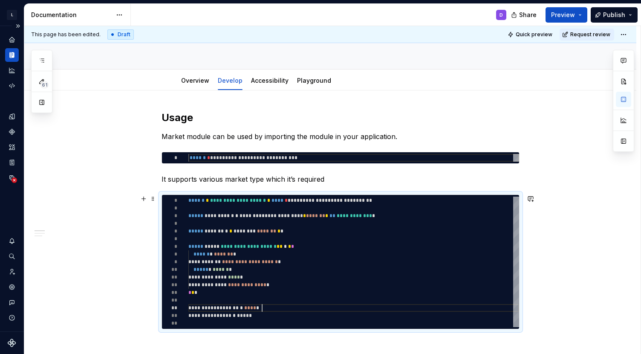
type textarea "**********"
type textarea "*"
type textarea "**********"
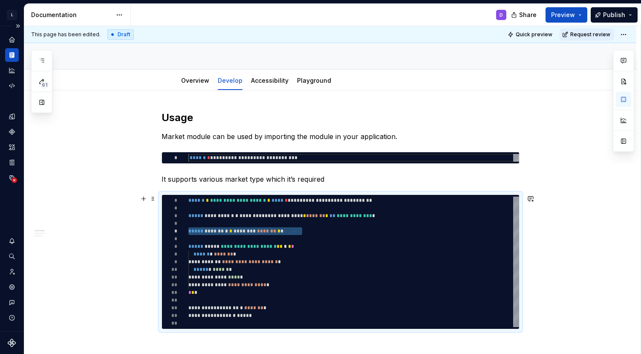
type textarea "*"
type textarea "**********"
type textarea "*"
type textarea "**********"
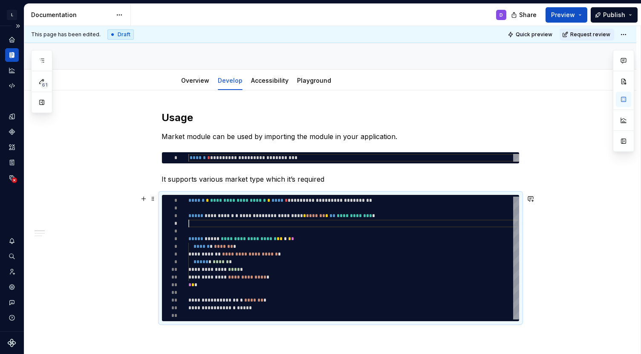
scroll to position [23, 0]
type textarea "*"
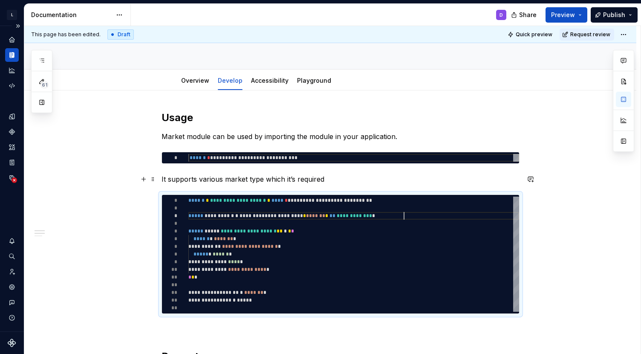
type textarea "**********"
click at [344, 179] on p "It supports various market type which it’s required" at bounding box center [341, 179] width 358 height 10
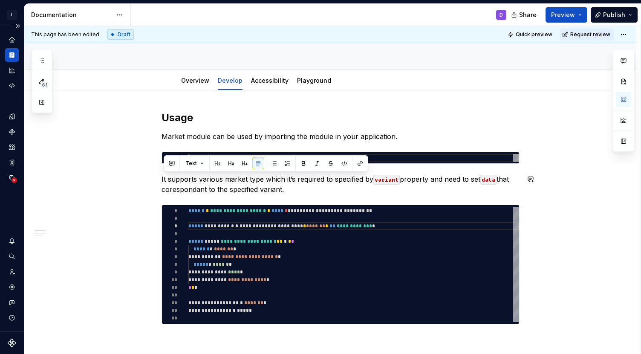
drag, startPoint x: 301, startPoint y: 188, endPoint x: 144, endPoint y: 171, distance: 158.2
click at [201, 310] on div "**********" at bounding box center [341, 264] width 358 height 119
type textarea "*"
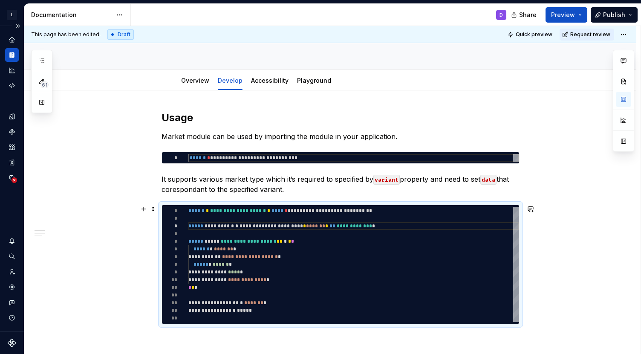
scroll to position [8, 0]
type textarea "**********"
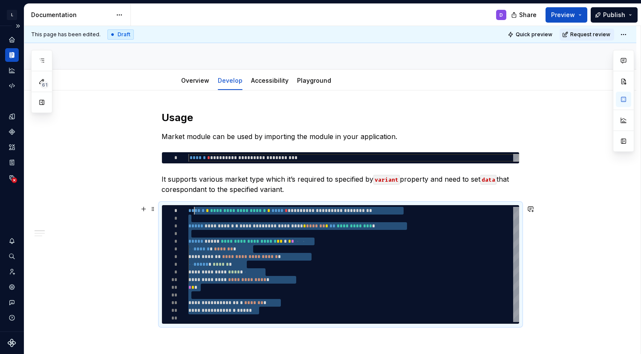
scroll to position [0, 0]
drag, startPoint x: 285, startPoint y: 310, endPoint x: 162, endPoint y: 175, distance: 183.2
click at [188, 207] on div "**********" at bounding box center [353, 264] width 331 height 115
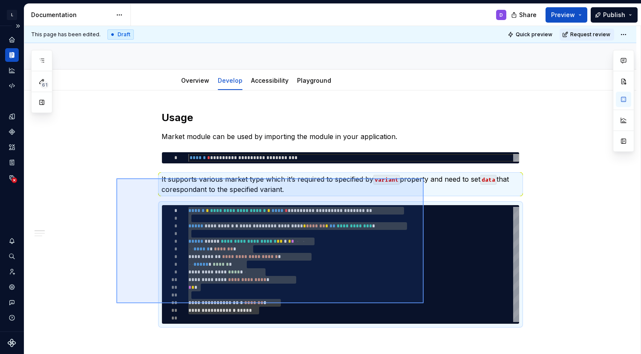
drag, startPoint x: 116, startPoint y: 178, endPoint x: 424, endPoint y: 303, distance: 331.9
click at [424, 303] on div "**********" at bounding box center [332, 190] width 617 height 328
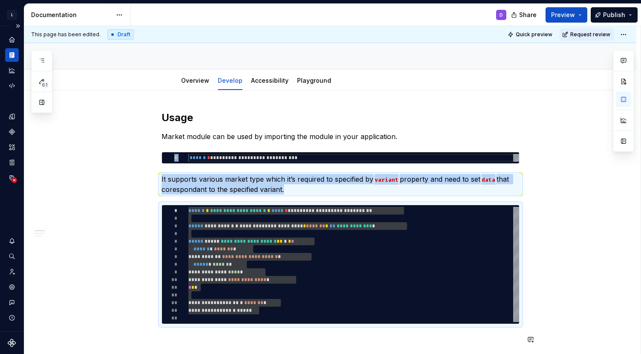
copy div "**********"
click at [291, 194] on p "It supports various market type which it’s required to specified by variant pro…" at bounding box center [341, 184] width 358 height 20
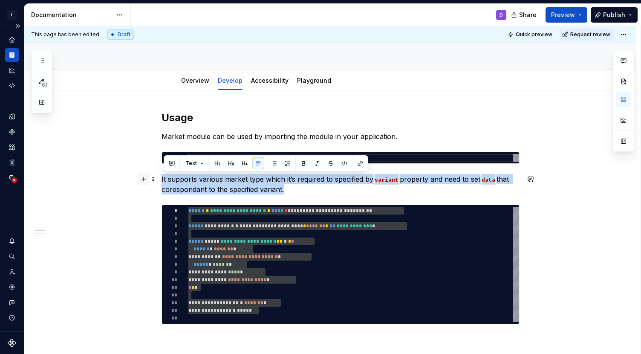
copy p "It supports various market type which it’s required to specified by variant pro…"
drag, startPoint x: 301, startPoint y: 189, endPoint x: 146, endPoint y: 178, distance: 155.2
type textarea "*"
click at [282, 302] on div "**********" at bounding box center [353, 264] width 331 height 115
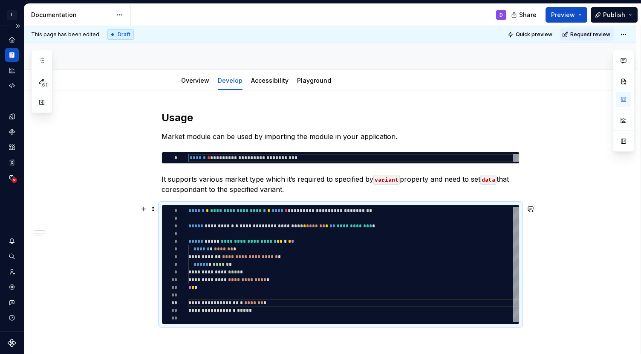
type textarea "**********"
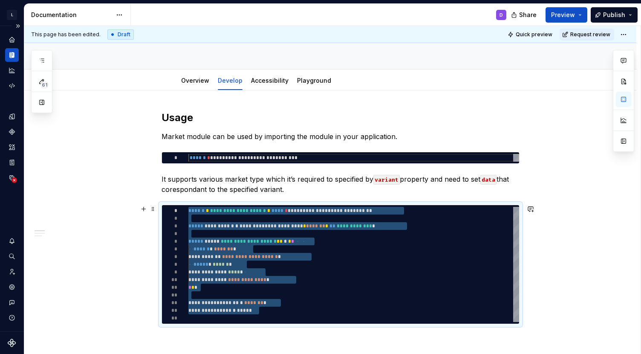
drag, startPoint x: 278, startPoint y: 312, endPoint x: 190, endPoint y: 211, distance: 133.3
click at [190, 211] on div "**********" at bounding box center [340, 264] width 357 height 115
click at [272, 182] on p "It supports various market type which it’s required to specified by variant pro…" at bounding box center [341, 184] width 358 height 20
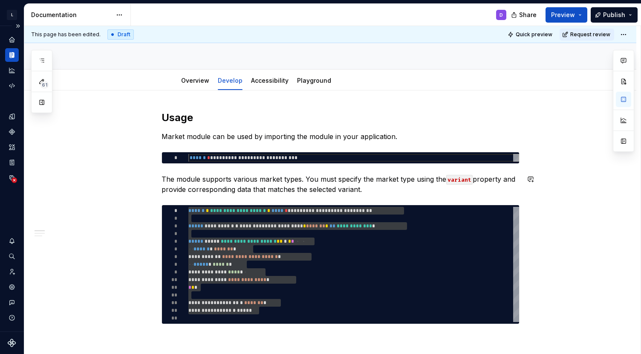
drag, startPoint x: 300, startPoint y: 188, endPoint x: 169, endPoint y: 174, distance: 131.8
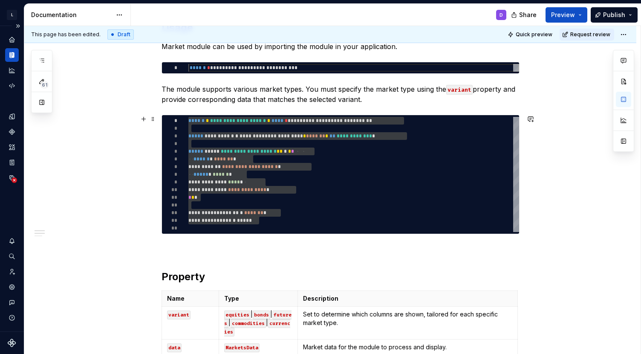
scroll to position [211, 0]
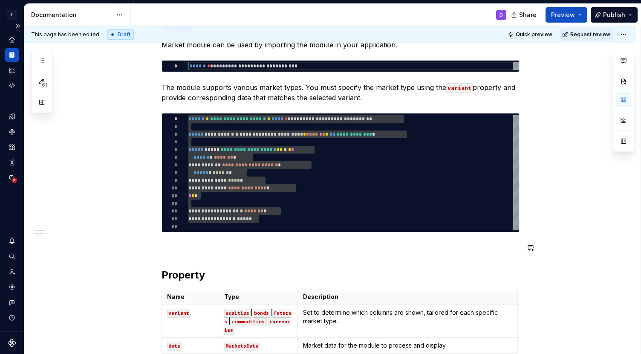
click at [189, 243] on p at bounding box center [341, 248] width 358 height 10
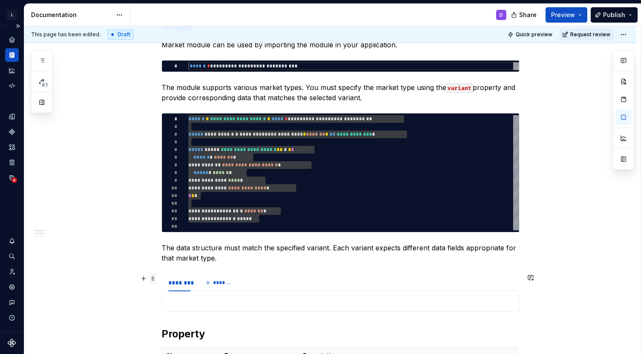
click at [154, 278] on span at bounding box center [153, 278] width 7 height 12
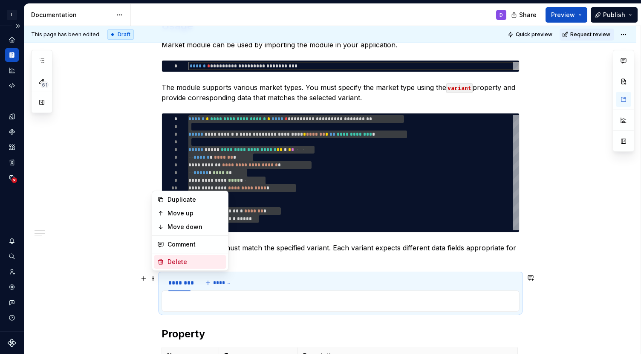
click at [172, 262] on div "Delete" at bounding box center [195, 262] width 55 height 9
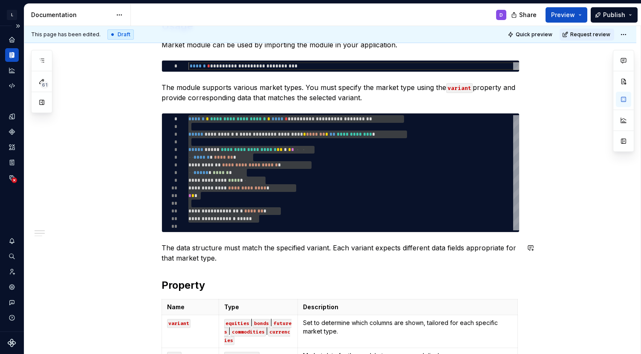
click at [186, 269] on div "**********" at bounding box center [341, 300] width 358 height 562
click at [234, 258] on p "The data structure must match the specified variant. Each variant expects diffe…" at bounding box center [341, 253] width 358 height 20
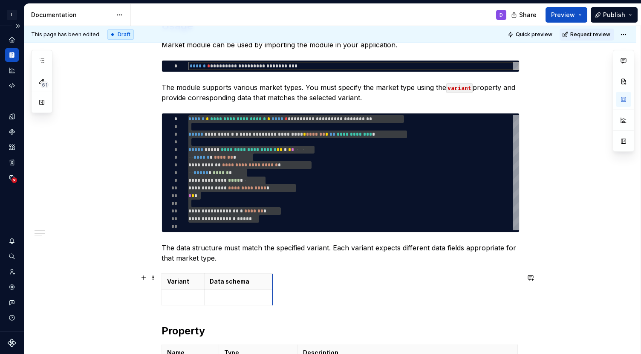
drag, startPoint x: 249, startPoint y: 279, endPoint x: 275, endPoint y: 280, distance: 26.5
click at [186, 296] on p at bounding box center [183, 297] width 32 height 9
click at [222, 304] on icon "button" at bounding box center [219, 305] width 7 height 7
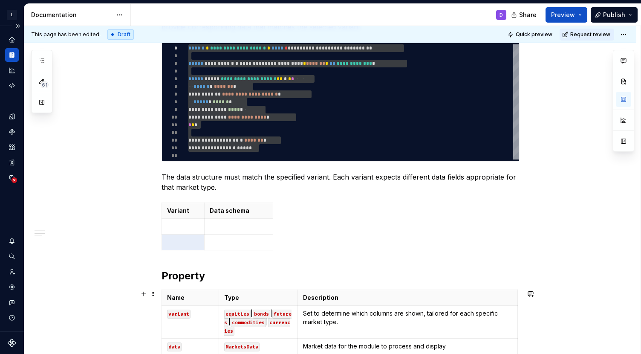
scroll to position [287, 0]
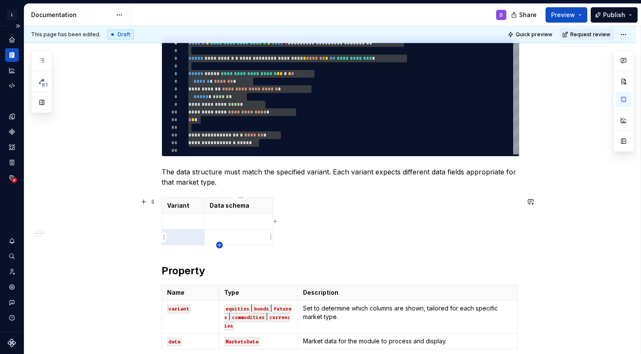
click at [219, 244] on icon "button" at bounding box center [219, 245] width 7 height 7
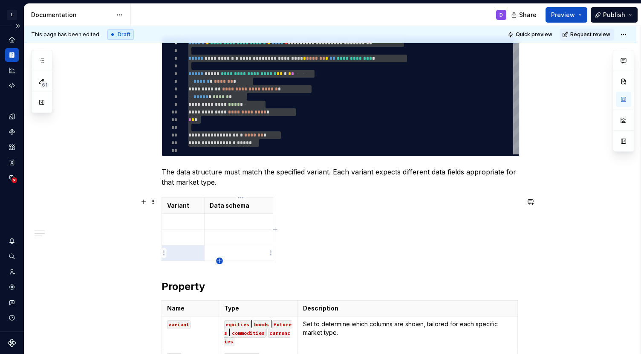
click at [219, 260] on icon "button" at bounding box center [219, 261] width 7 height 7
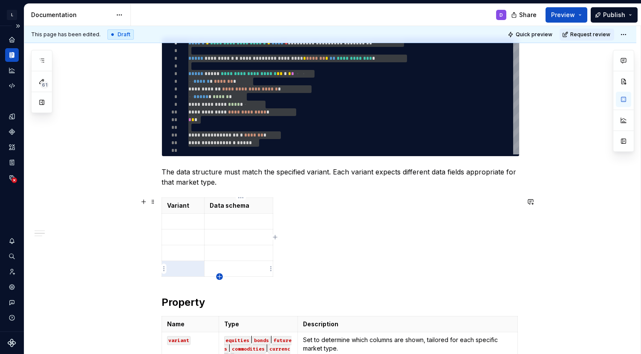
click at [220, 277] on icon "button" at bounding box center [219, 276] width 7 height 7
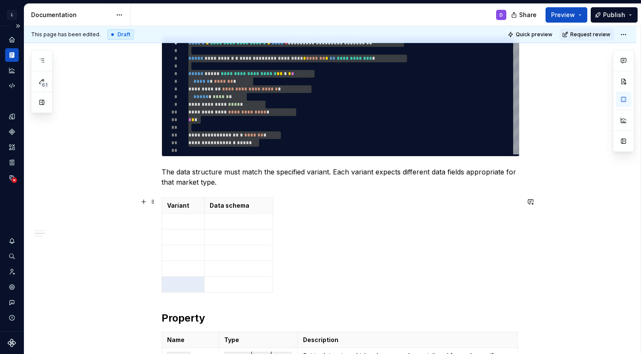
scroll to position [392, 0]
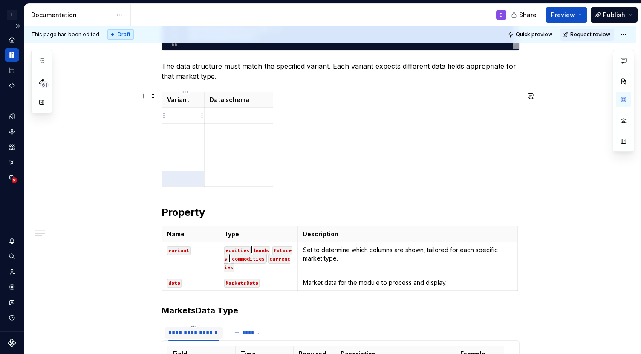
click at [186, 119] on p at bounding box center [183, 115] width 32 height 9
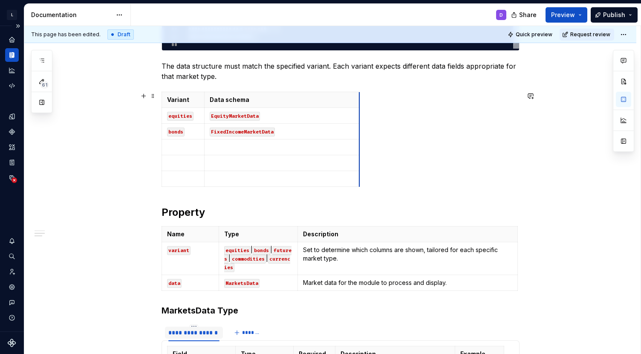
drag, startPoint x: 274, startPoint y: 99, endPoint x: 361, endPoint y: 106, distance: 86.8
click at [181, 146] on p at bounding box center [183, 147] width 32 height 9
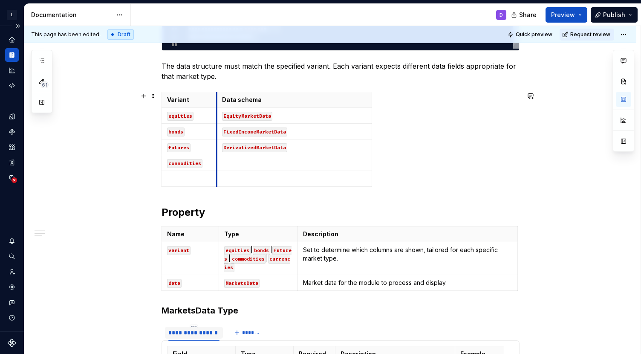
drag, startPoint x: 207, startPoint y: 98, endPoint x: 219, endPoint y: 100, distance: 12.5
click at [219, 100] on th "Data schema" at bounding box center [294, 100] width 155 height 16
click at [248, 160] on p at bounding box center [294, 163] width 145 height 9
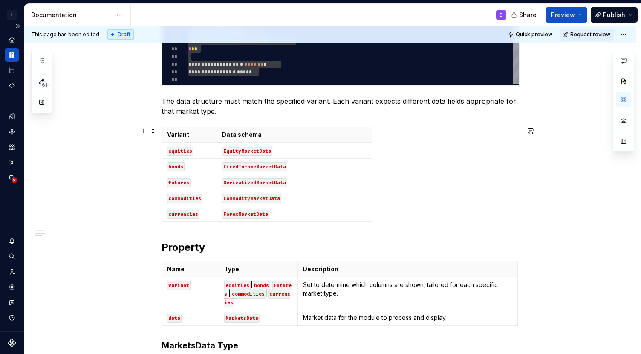
scroll to position [350, 0]
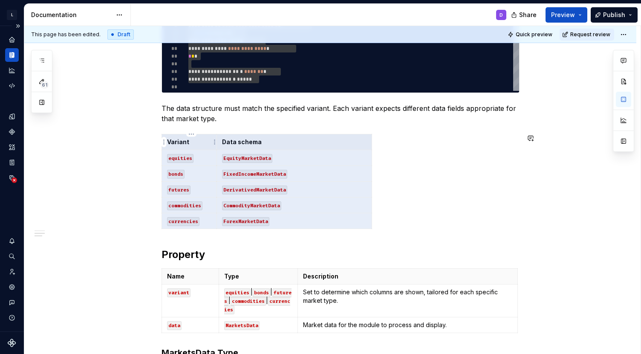
drag, startPoint x: 316, startPoint y: 217, endPoint x: 181, endPoint y: 135, distance: 158.0
click at [181, 135] on tbody "Variant Data schema equities EquityMarketData bonds FixedIncomeMarketData futur…" at bounding box center [267, 181] width 210 height 95
click at [323, 191] on p "DerivativedMarketData" at bounding box center [294, 189] width 145 height 9
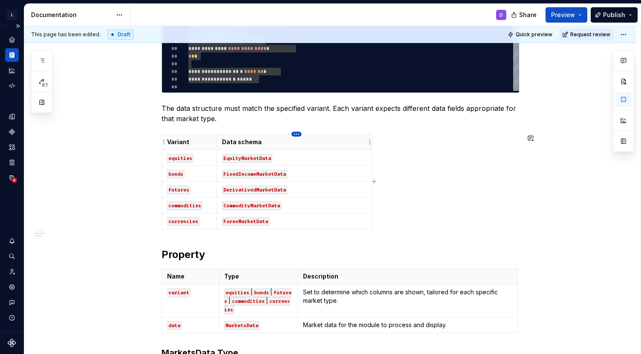
click at [294, 132] on html "L LSEG Workspace Design System D Design system data Documentation D Share Previ…" at bounding box center [320, 177] width 641 height 354
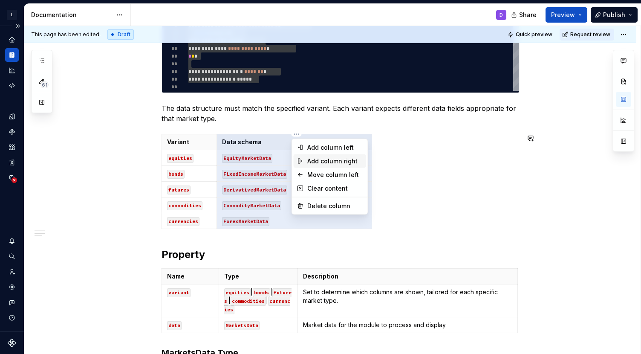
click at [342, 161] on div "Add column right" at bounding box center [334, 161] width 55 height 9
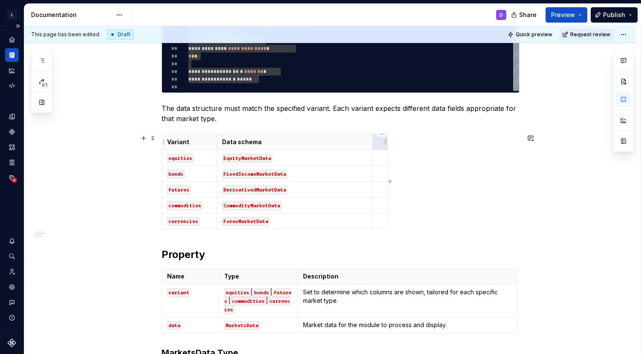
click at [379, 144] on th at bounding box center [380, 142] width 15 height 16
click at [391, 157] on p at bounding box center [395, 158] width 35 height 9
click at [446, 160] on p "Stock market securities and shares" at bounding box center [427, 158] width 99 height 9
click at [420, 173] on p at bounding box center [439, 173] width 122 height 9
click at [408, 187] on p at bounding box center [439, 189] width 122 height 9
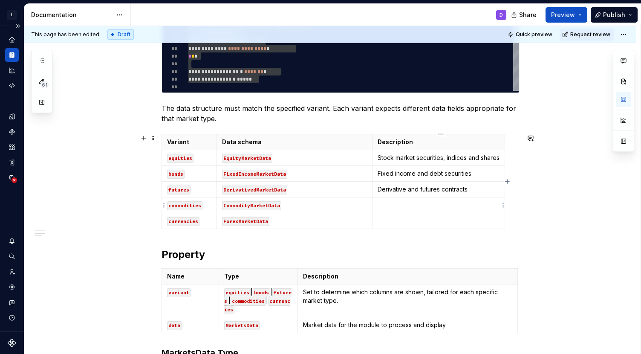
click at [401, 206] on p at bounding box center [439, 205] width 122 height 9
click at [400, 224] on p at bounding box center [439, 221] width 122 height 9
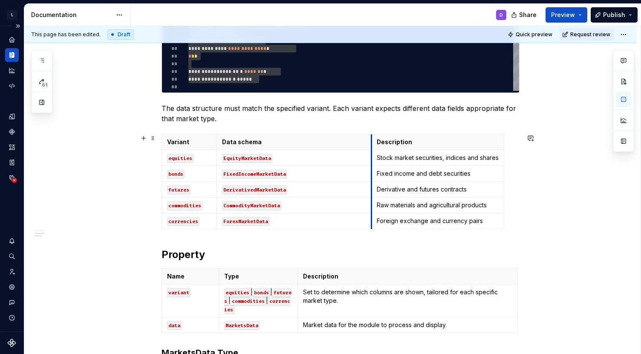
click at [375, 143] on th "Description" at bounding box center [438, 142] width 133 height 16
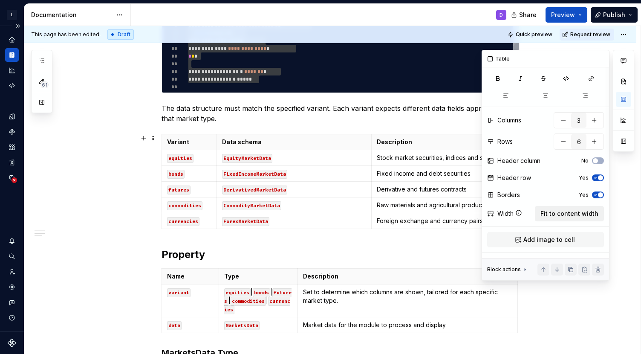
click at [581, 215] on span "Fit to content width" at bounding box center [570, 213] width 58 height 9
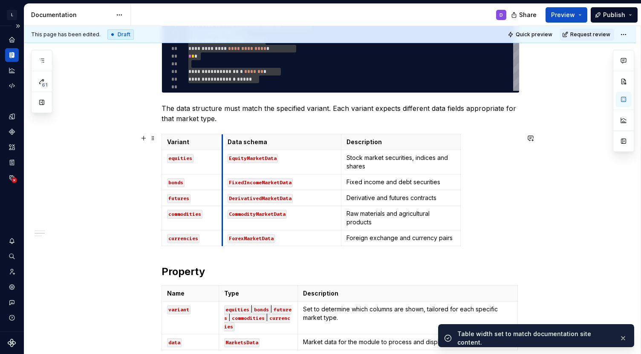
drag, startPoint x: 283, startPoint y: 139, endPoint x: 224, endPoint y: 142, distance: 58.9
click at [224, 142] on th "Data schema" at bounding box center [281, 142] width 119 height 16
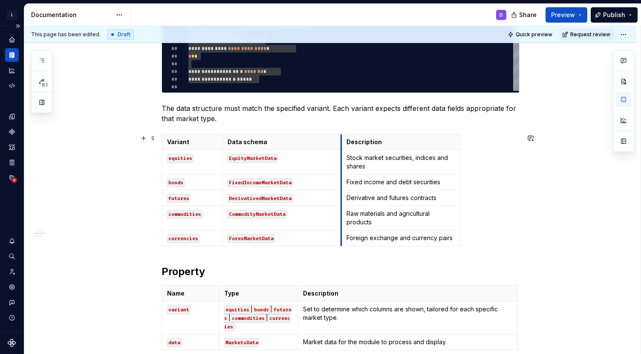
drag, startPoint x: 342, startPoint y: 139, endPoint x: 309, endPoint y: 145, distance: 33.8
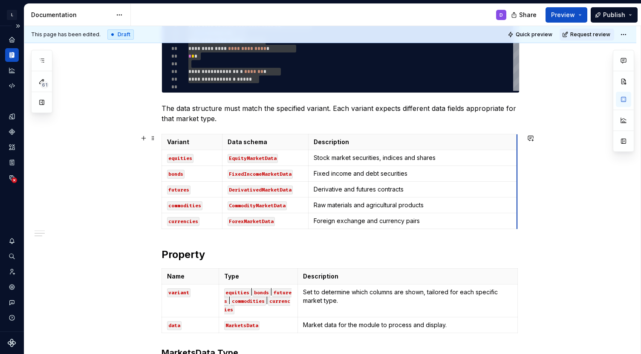
drag, startPoint x: 429, startPoint y: 144, endPoint x: 519, endPoint y: 156, distance: 90.8
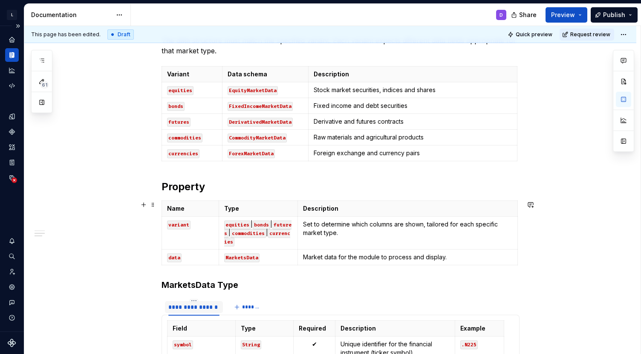
scroll to position [422, 0]
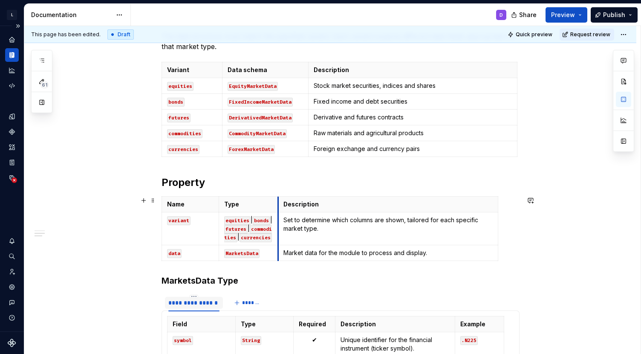
drag, startPoint x: 301, startPoint y: 204, endPoint x: 281, endPoint y: 204, distance: 19.6
click at [281, 204] on th "Description" at bounding box center [388, 205] width 220 height 16
drag, startPoint x: 500, startPoint y: 200, endPoint x: 470, endPoint y: 203, distance: 30.0
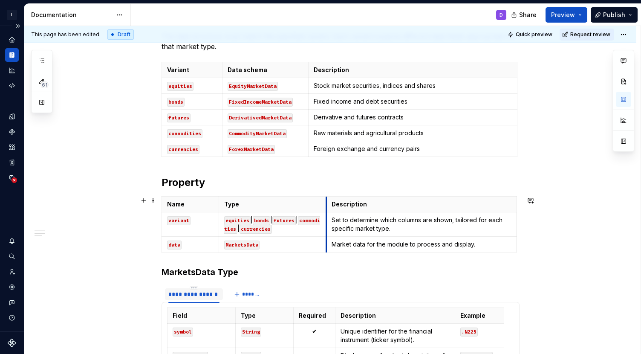
drag, startPoint x: 282, startPoint y: 206, endPoint x: 330, endPoint y: 208, distance: 48.2
click at [330, 208] on th "Description" at bounding box center [421, 205] width 190 height 16
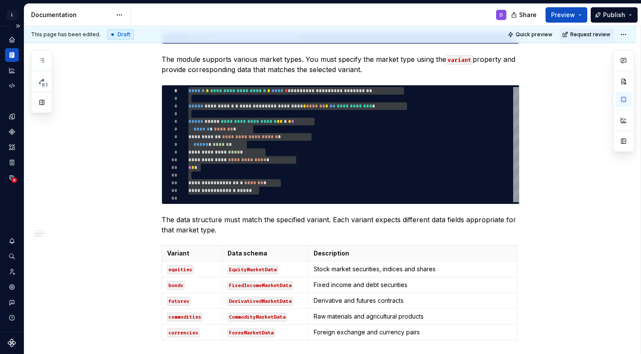
scroll to position [182, 0]
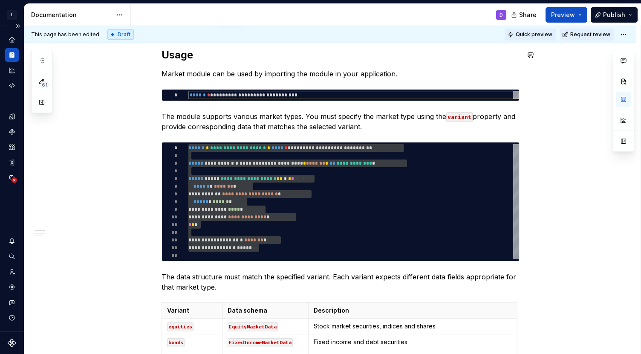
click at [542, 38] on button "Quick preview" at bounding box center [530, 35] width 51 height 12
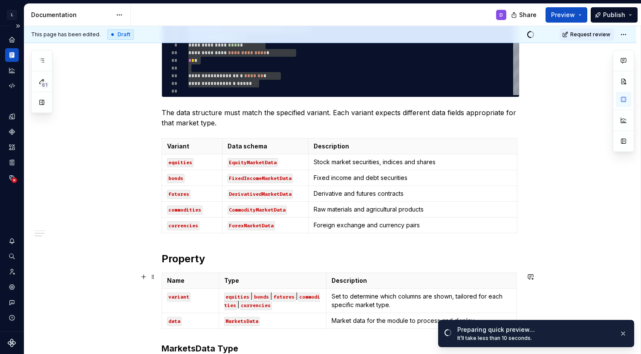
scroll to position [345, 0]
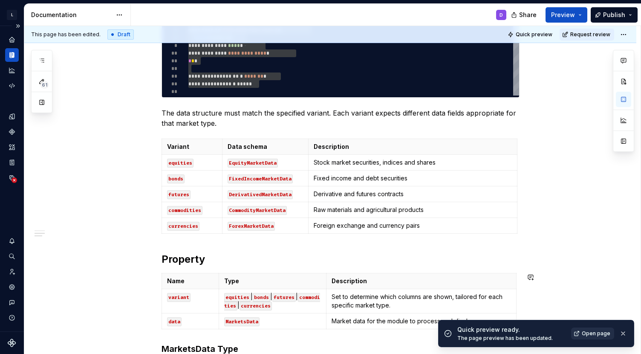
click at [585, 310] on span "Open page" at bounding box center [596, 333] width 29 height 7
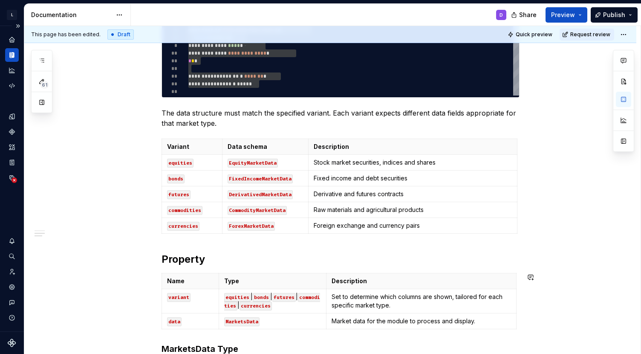
type textarea "*"
